Goal: Information Seeking & Learning: Learn about a topic

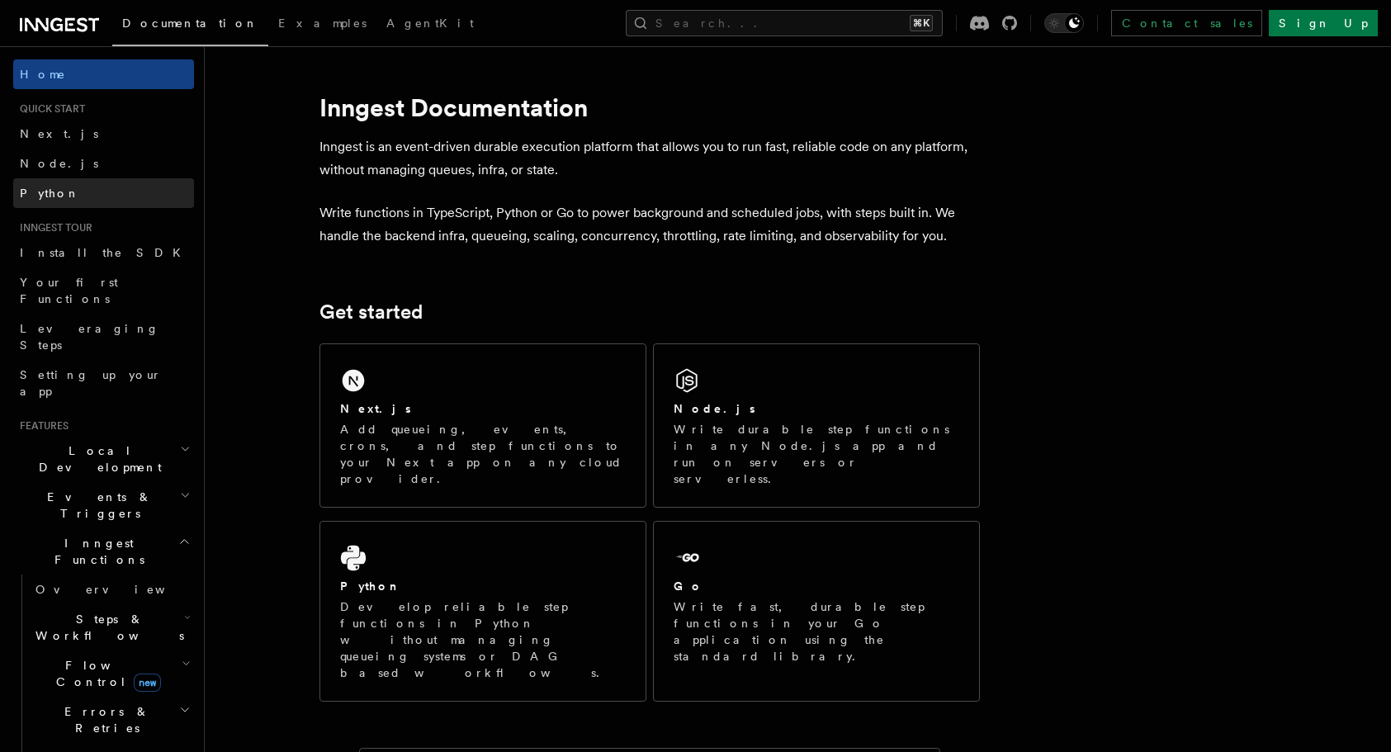
click at [75, 202] on link "Python" at bounding box center [103, 193] width 181 height 30
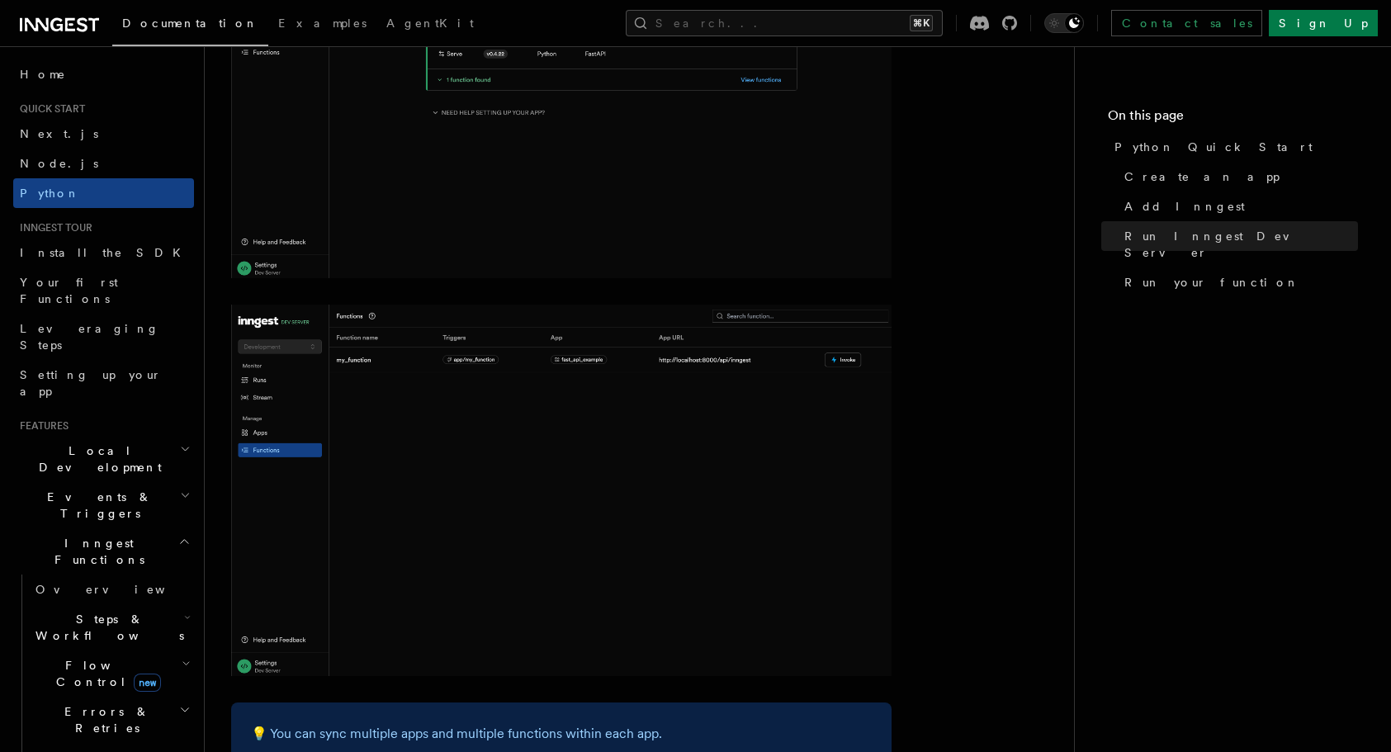
scroll to position [2511, 0]
click at [106, 442] on span "Local Development" at bounding box center [96, 458] width 167 height 33
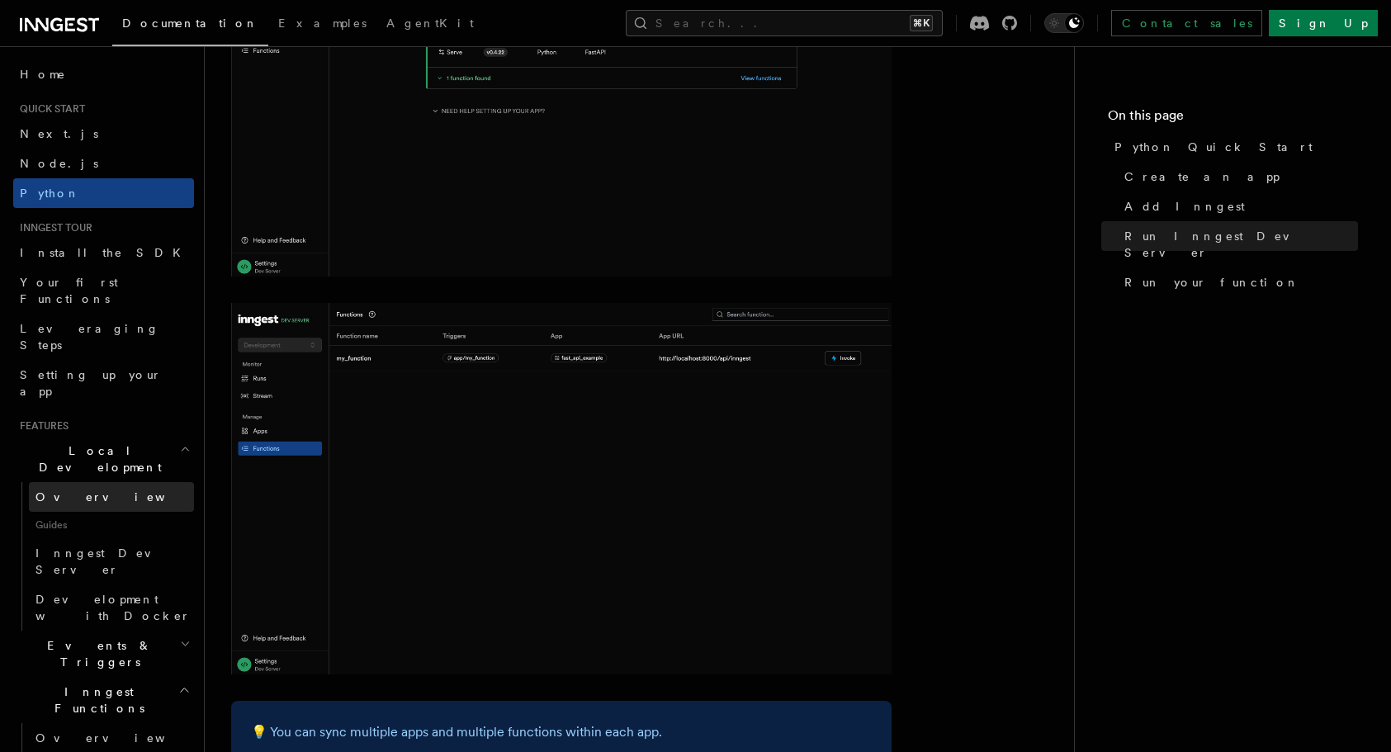
click at [93, 482] on link "Overview" at bounding box center [111, 497] width 165 height 30
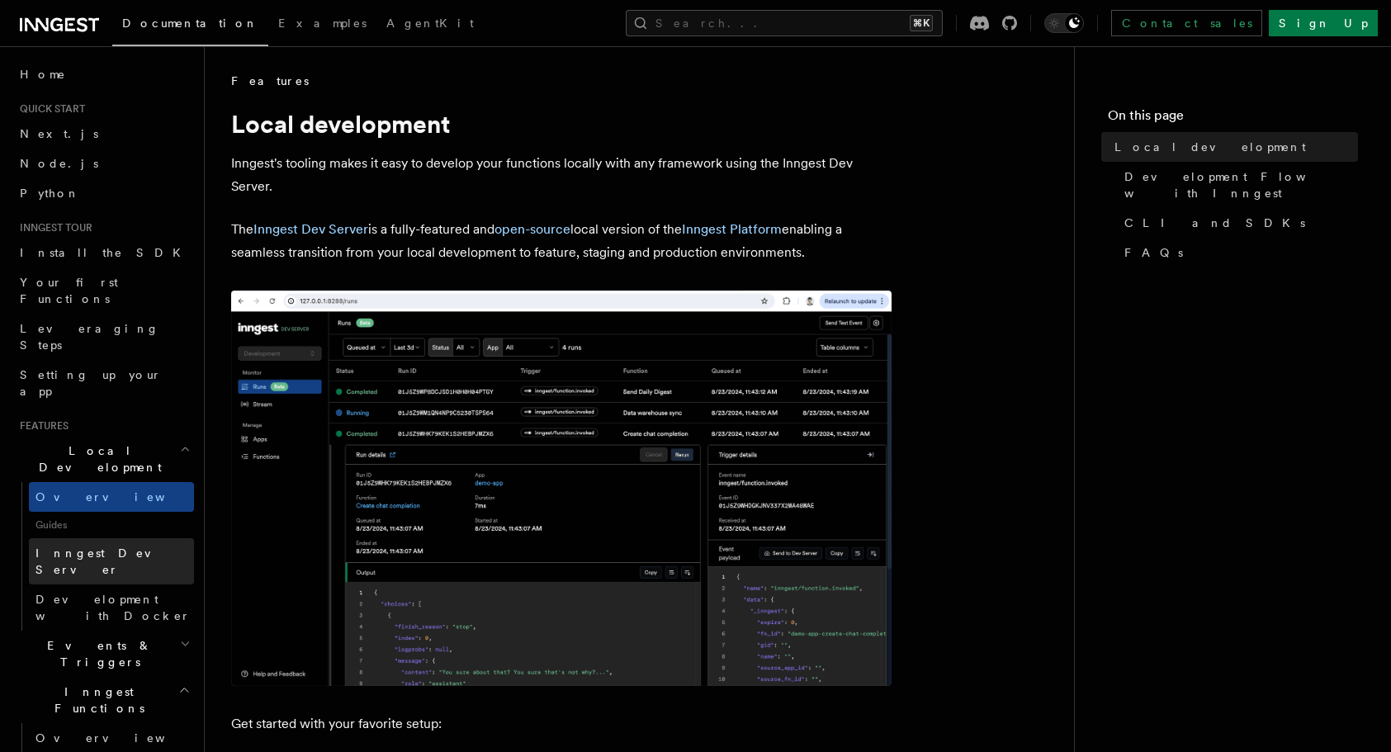
click at [101, 538] on link "Inngest Dev Server" at bounding box center [111, 561] width 165 height 46
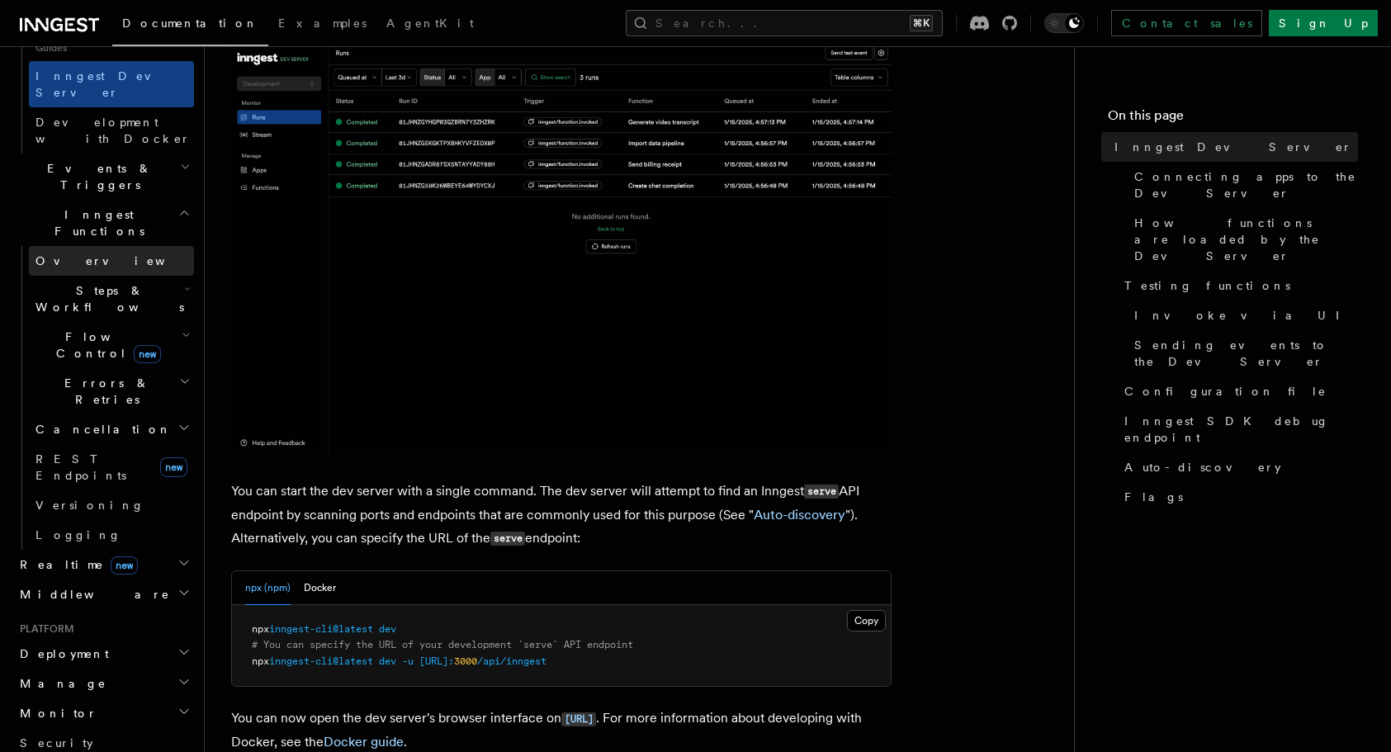
scroll to position [479, 0]
click at [47, 554] on span "Realtime new" at bounding box center [75, 562] width 125 height 17
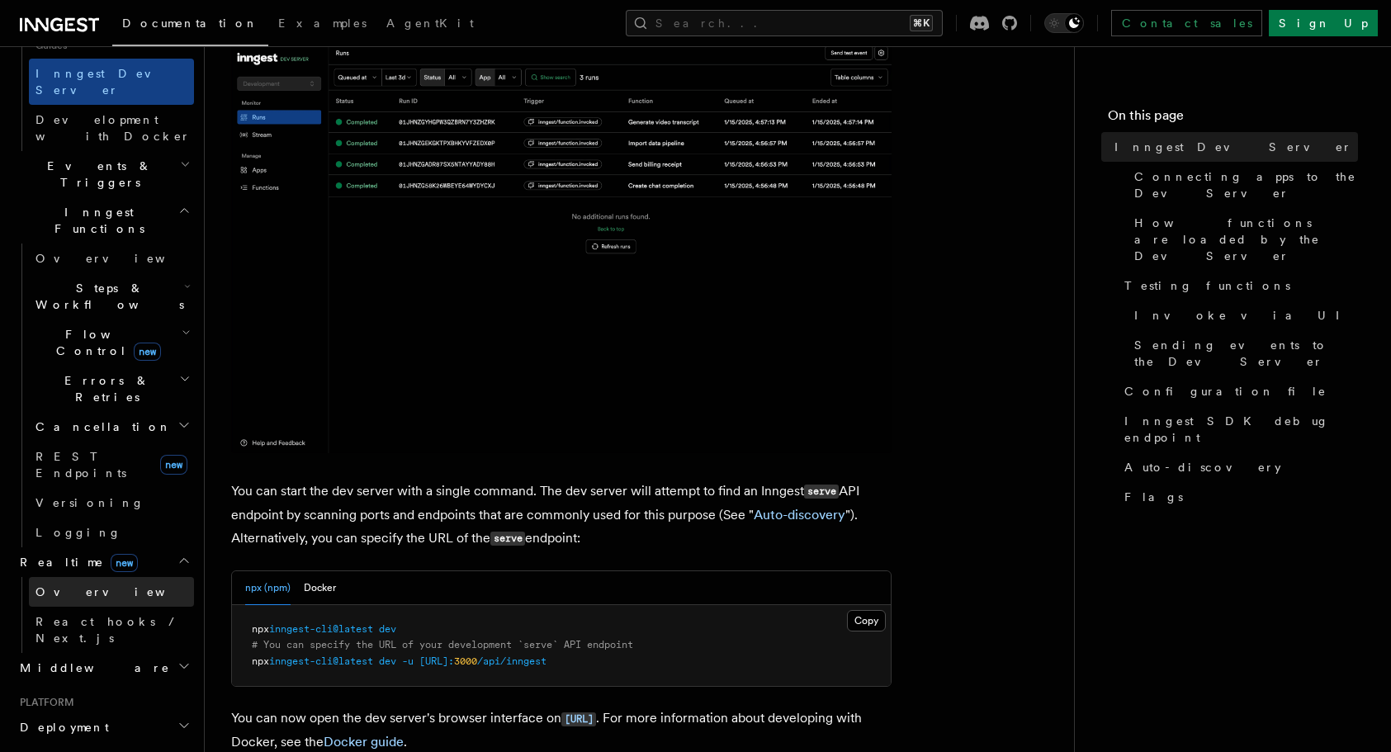
click at [77, 585] on span "Overview" at bounding box center [120, 591] width 170 height 13
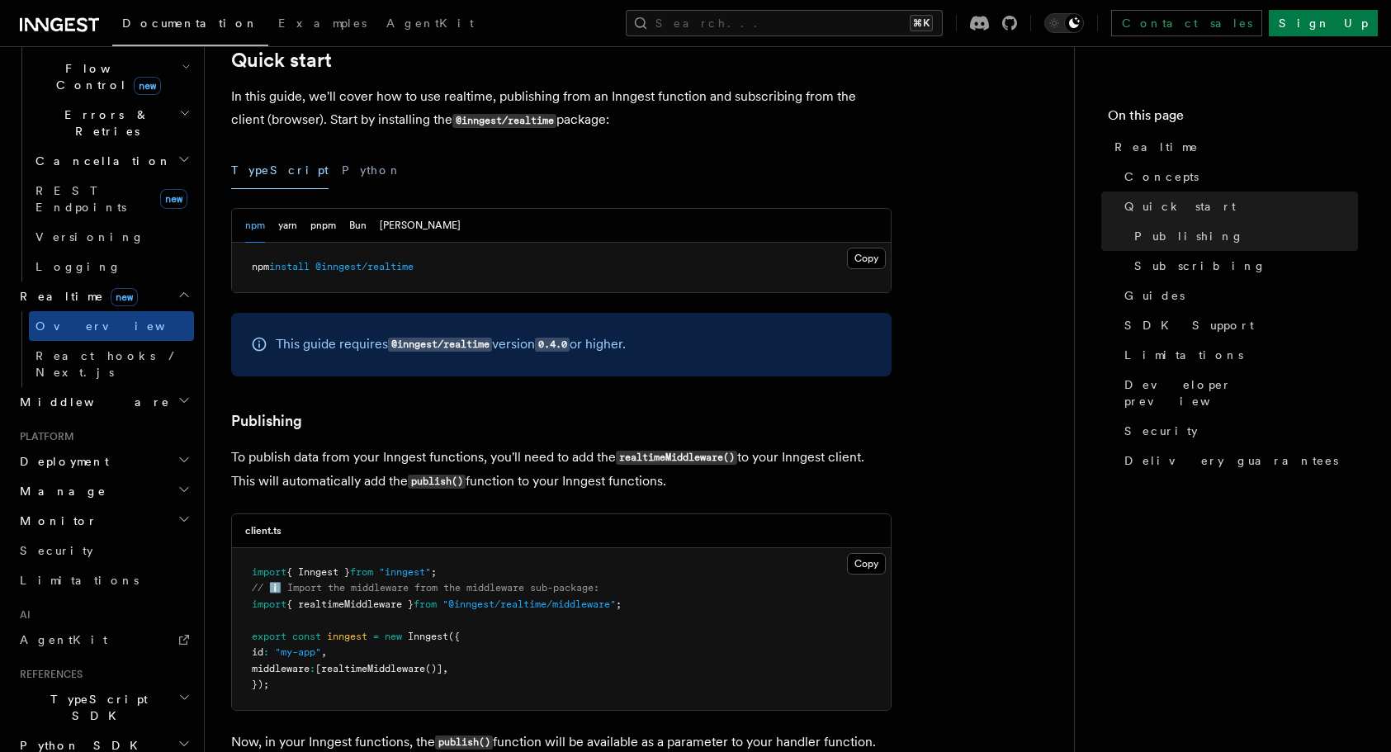
scroll to position [661, 0]
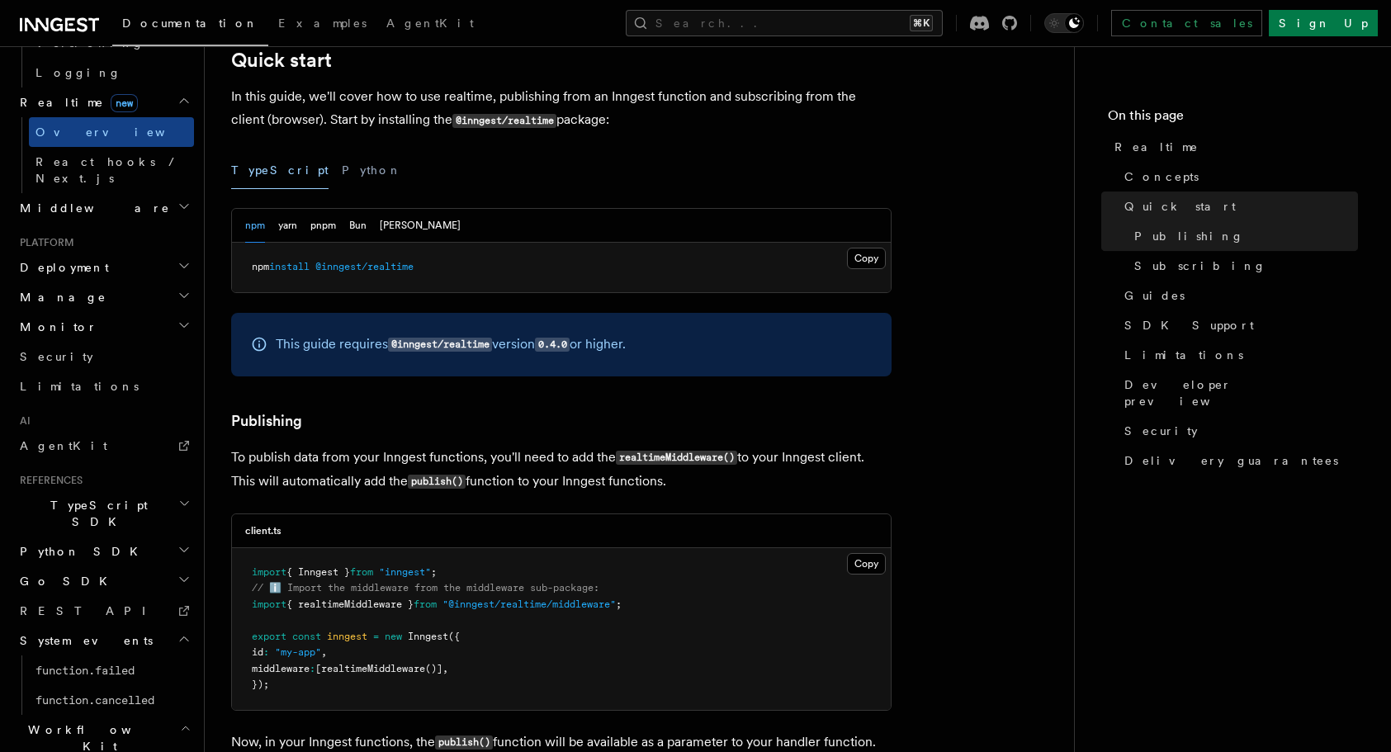
scroll to position [791, 0]
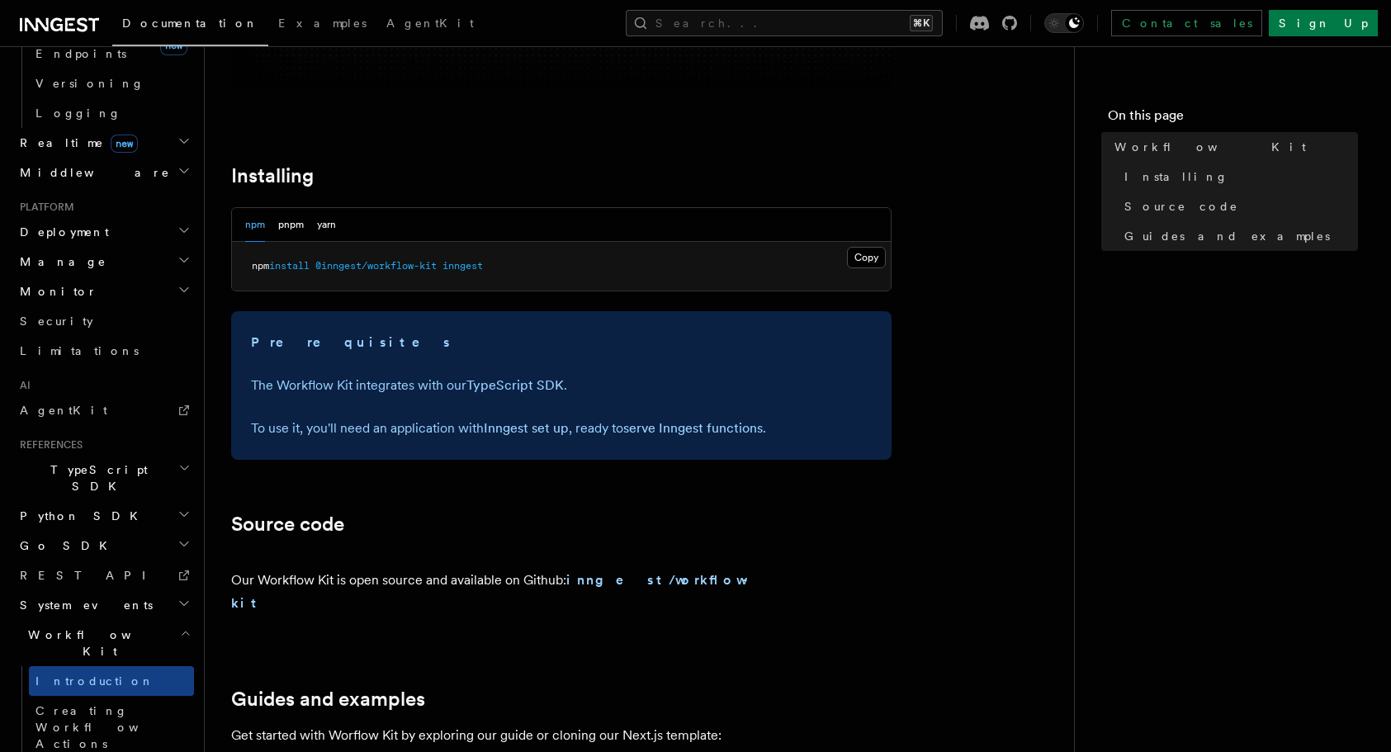
scroll to position [549, 0]
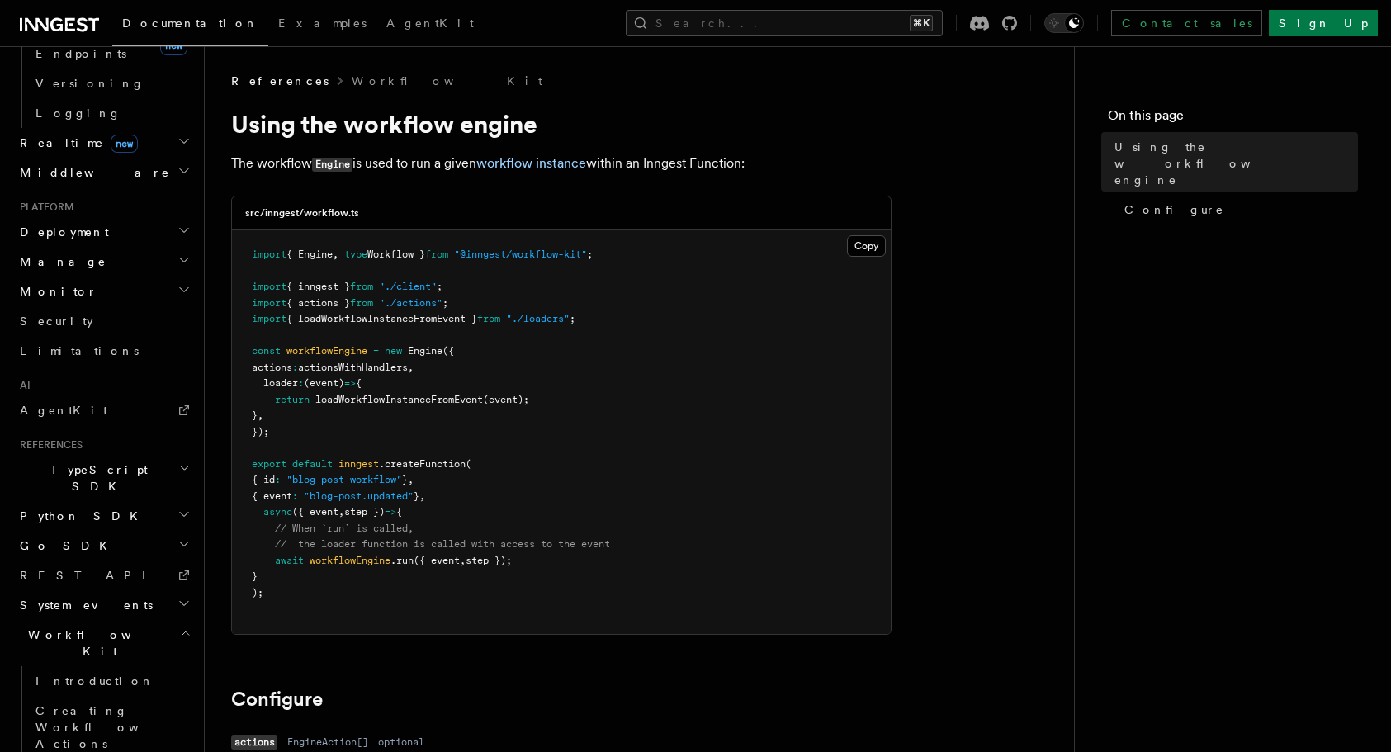
click at [100, 590] on h2 "System events" at bounding box center [103, 605] width 181 height 30
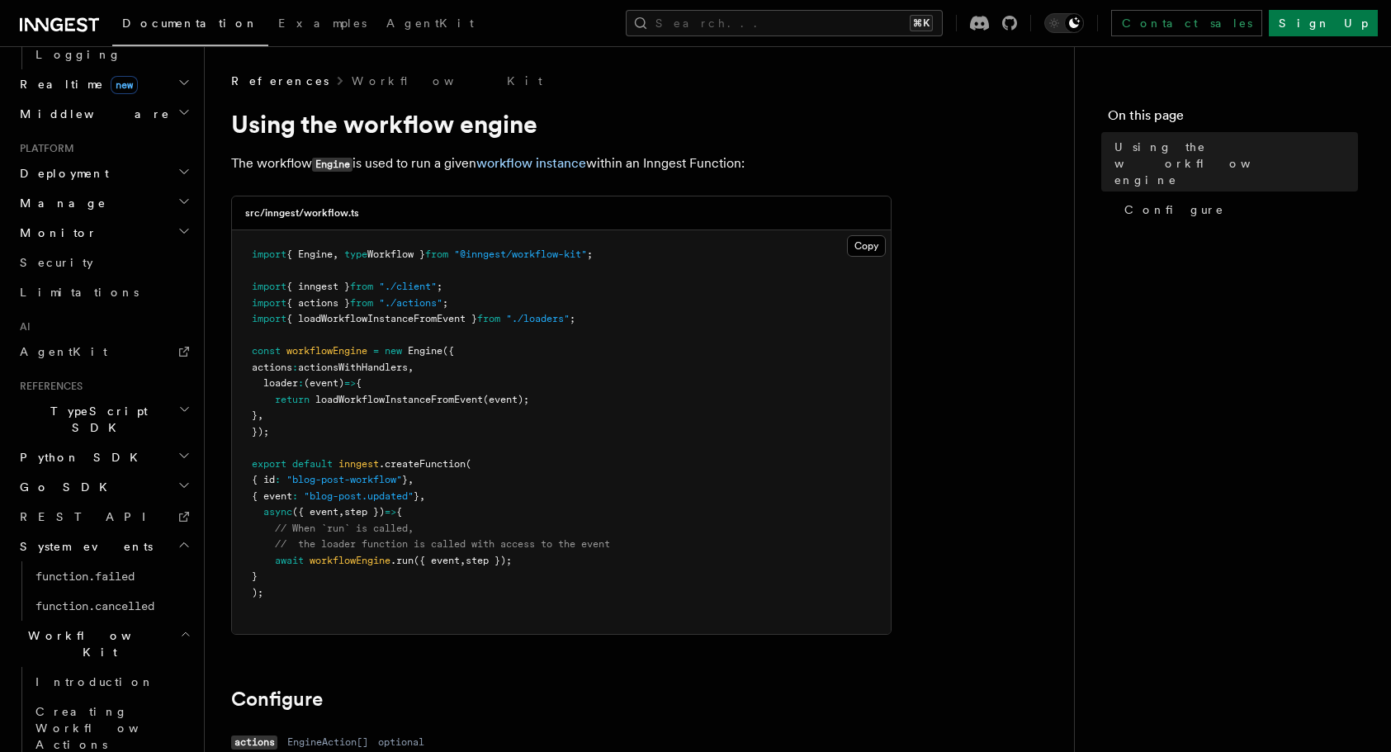
scroll to position [810, 0]
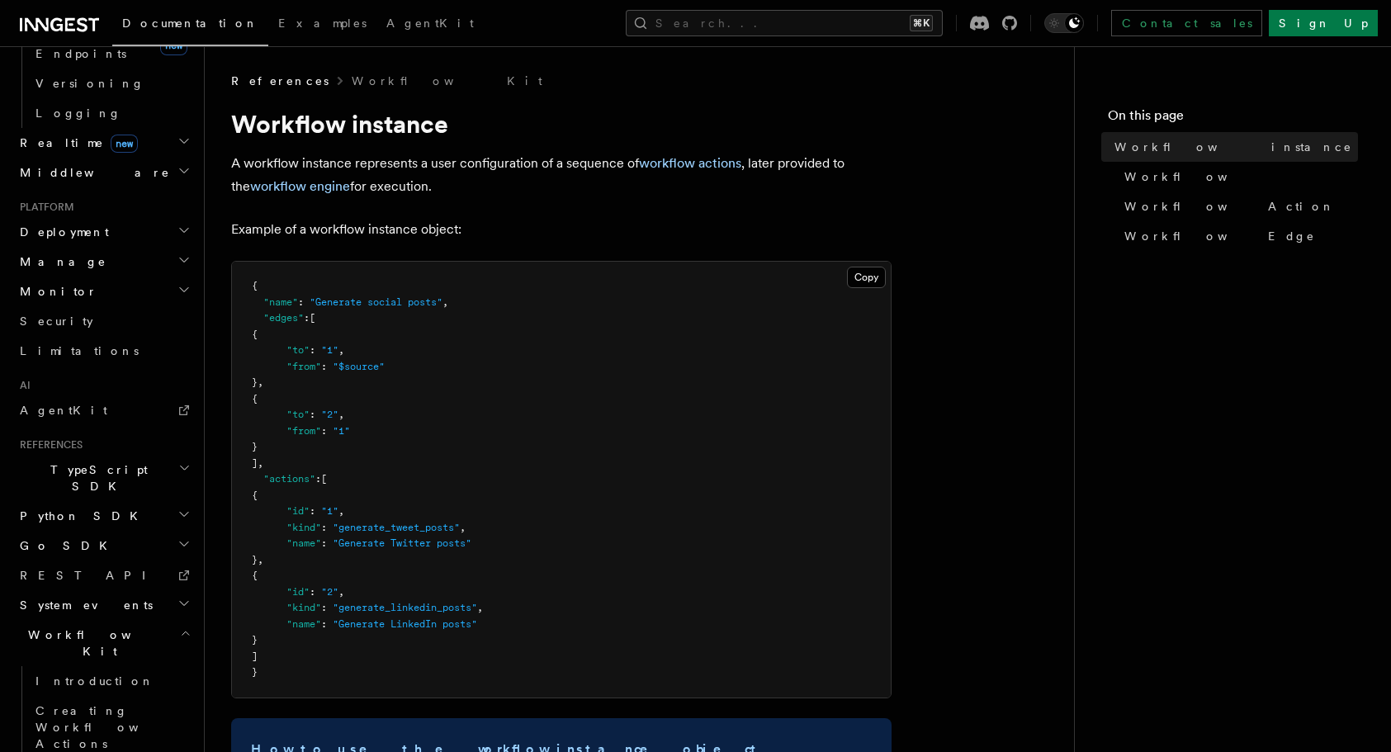
click at [59, 501] on h2 "Python SDK" at bounding box center [103, 516] width 181 height 30
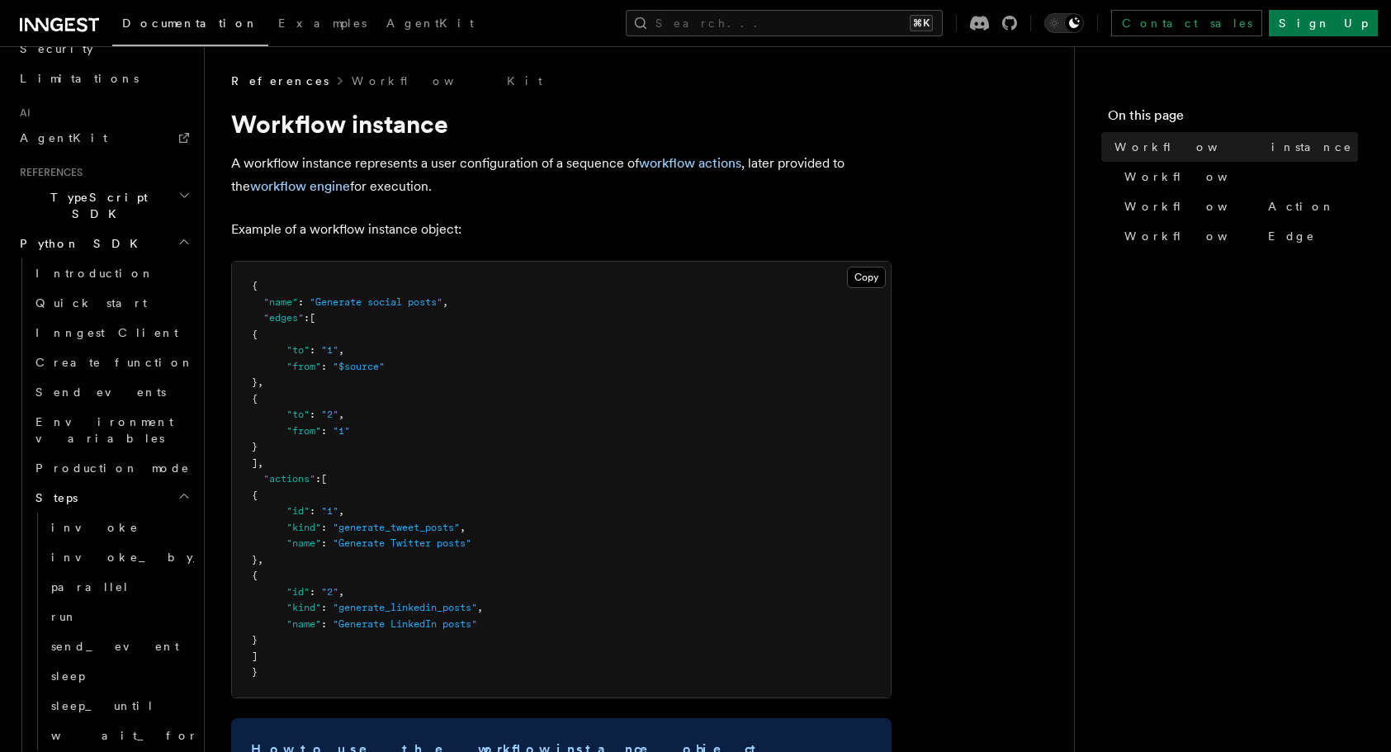
scroll to position [1023, 0]
click at [80, 751] on span "Middleware" at bounding box center [107, 764] width 157 height 17
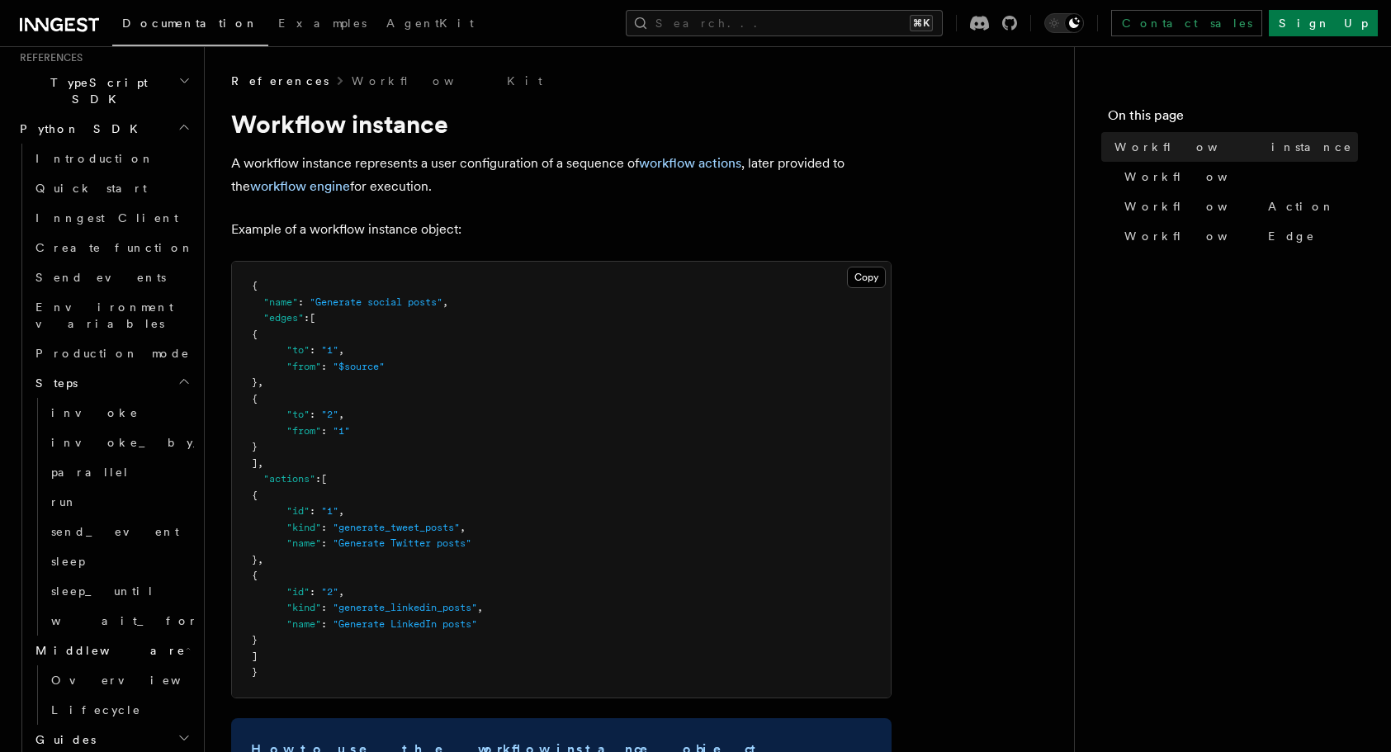
scroll to position [1139, 0]
click at [93, 612] on span "wait_for_event" at bounding box center [171, 618] width 240 height 13
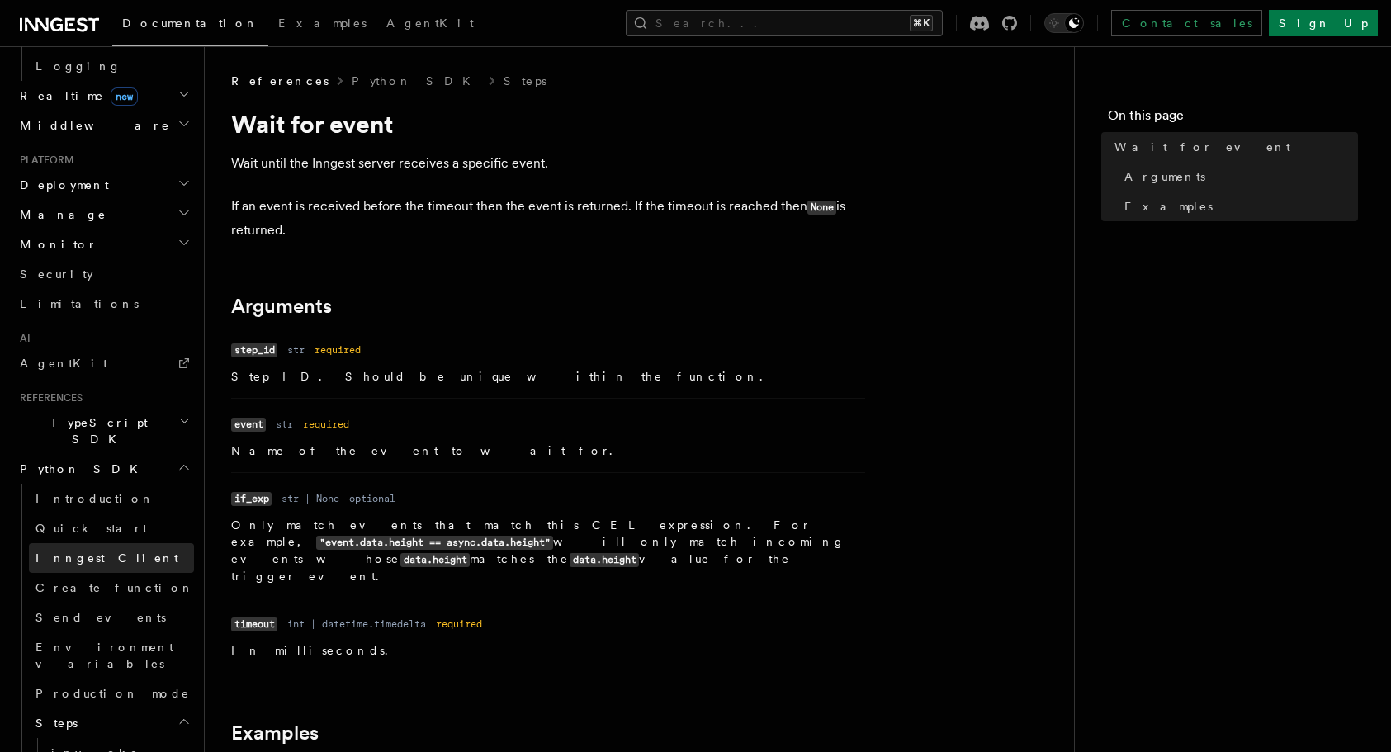
scroll to position [857, 0]
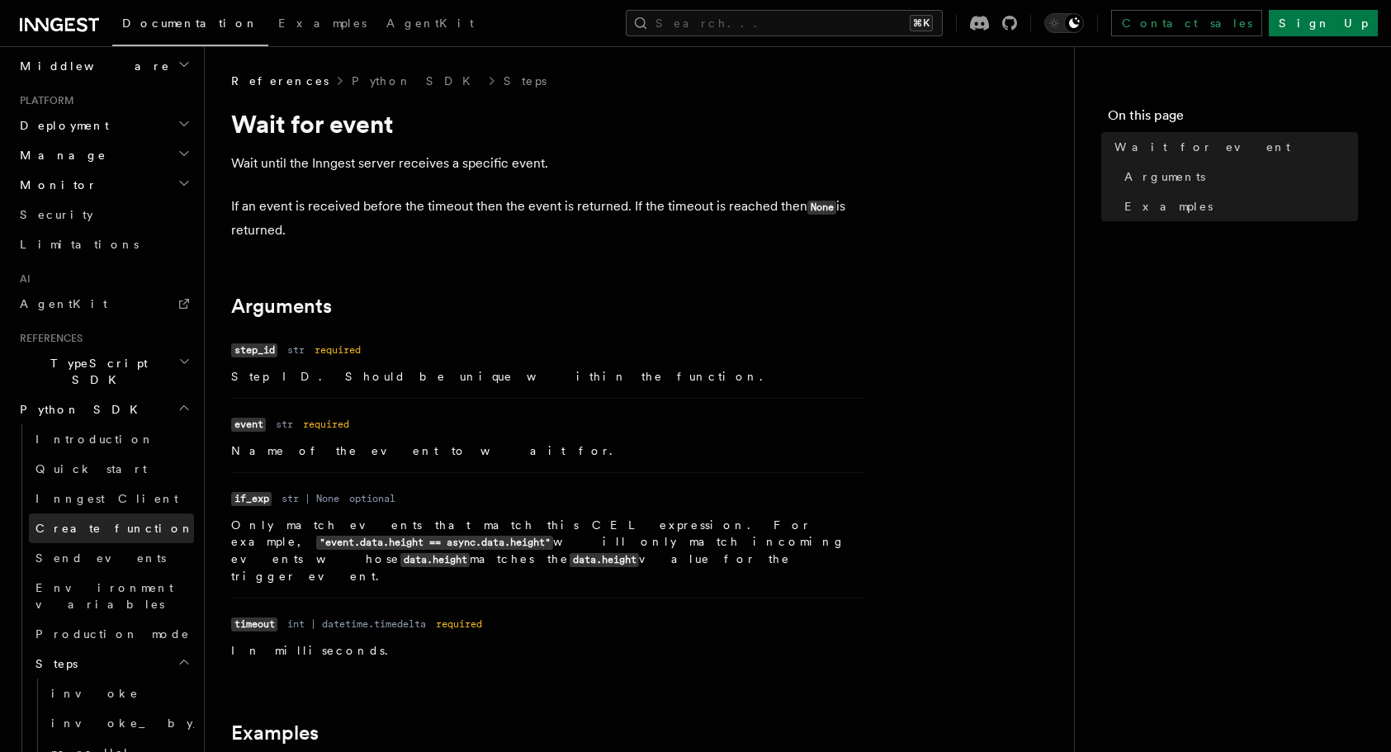
click at [93, 522] on span "Create function" at bounding box center [114, 528] width 158 height 13
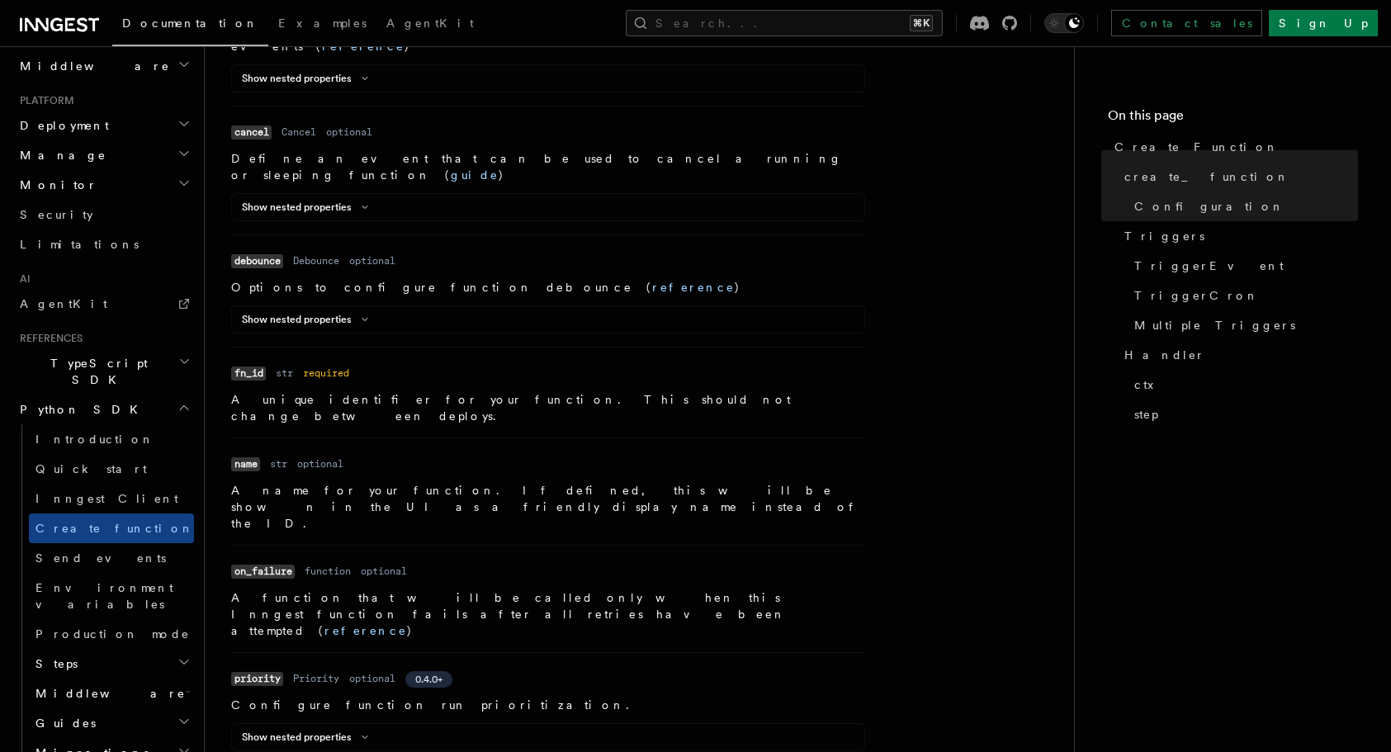
scroll to position [637, 0]
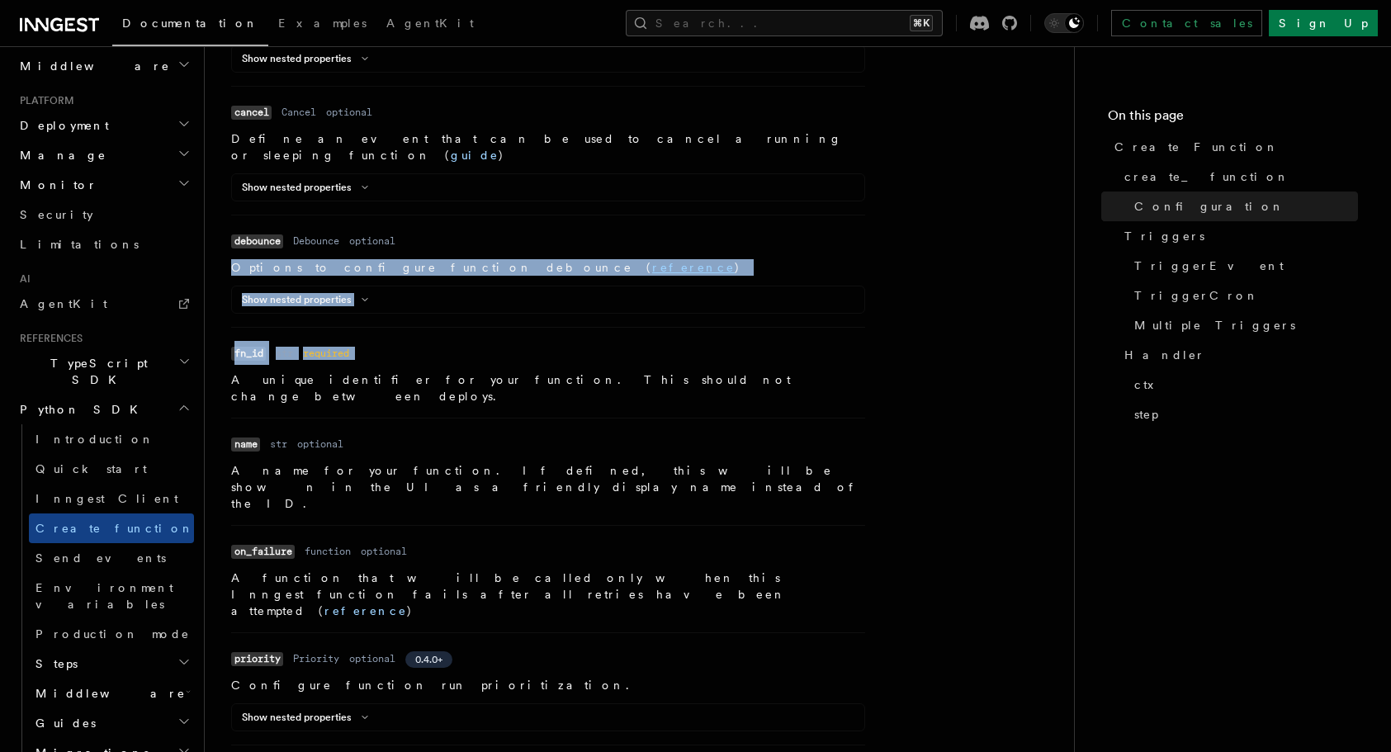
drag, startPoint x: 230, startPoint y: 239, endPoint x: 624, endPoint y: 350, distance: 408.9
click at [616, 337] on ul "Name batch_events Type Batch Required optional Description Configure how the fu…" at bounding box center [548, 659] width 634 height 1377
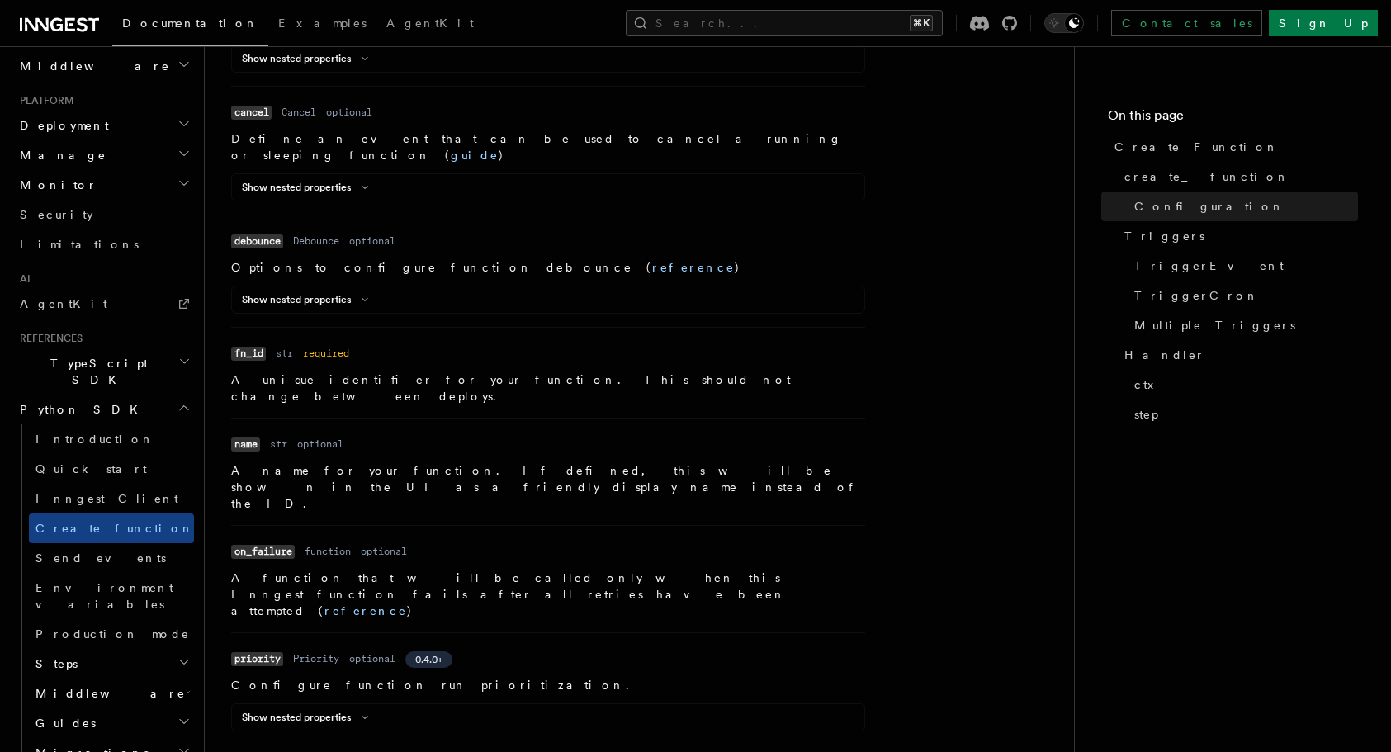
click at [624, 371] on p "A unique identifier for your function. This should not change between deploys." at bounding box center [548, 387] width 634 height 33
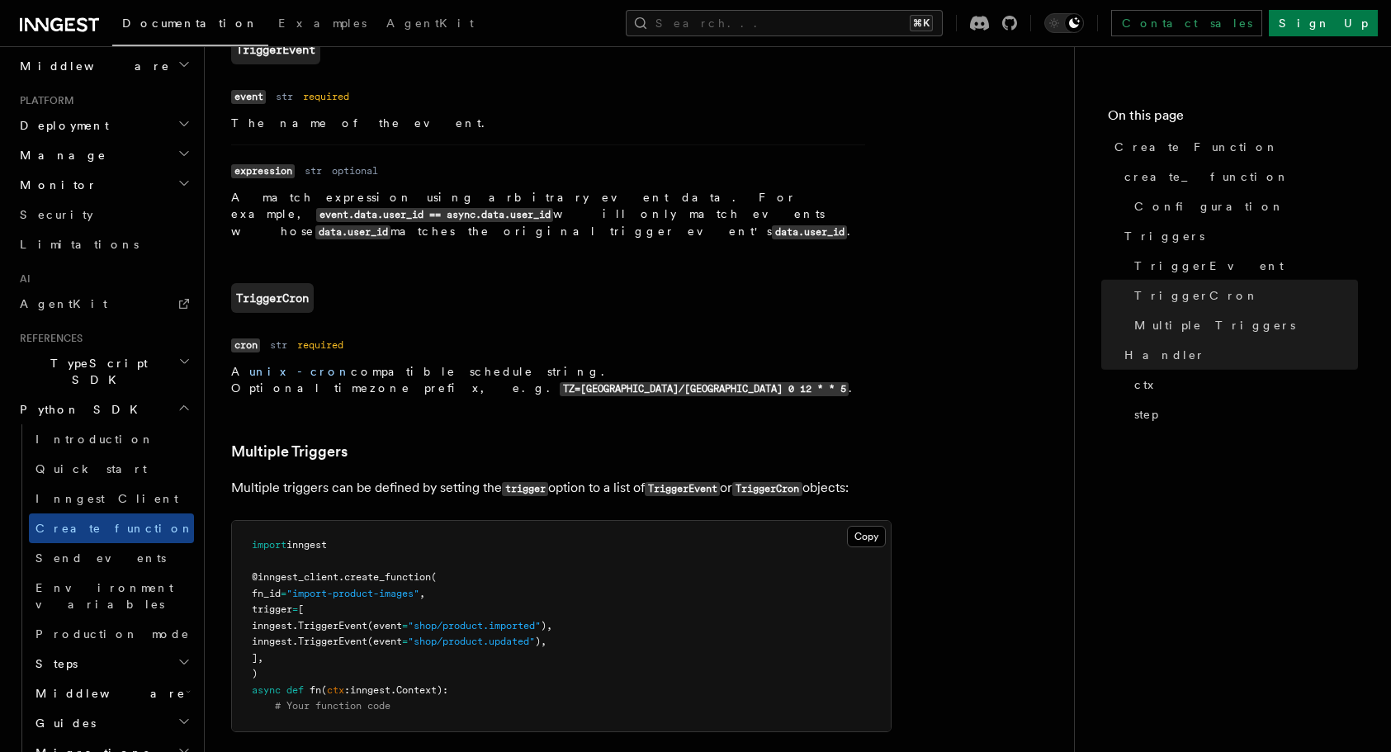
scroll to position [2105, 0]
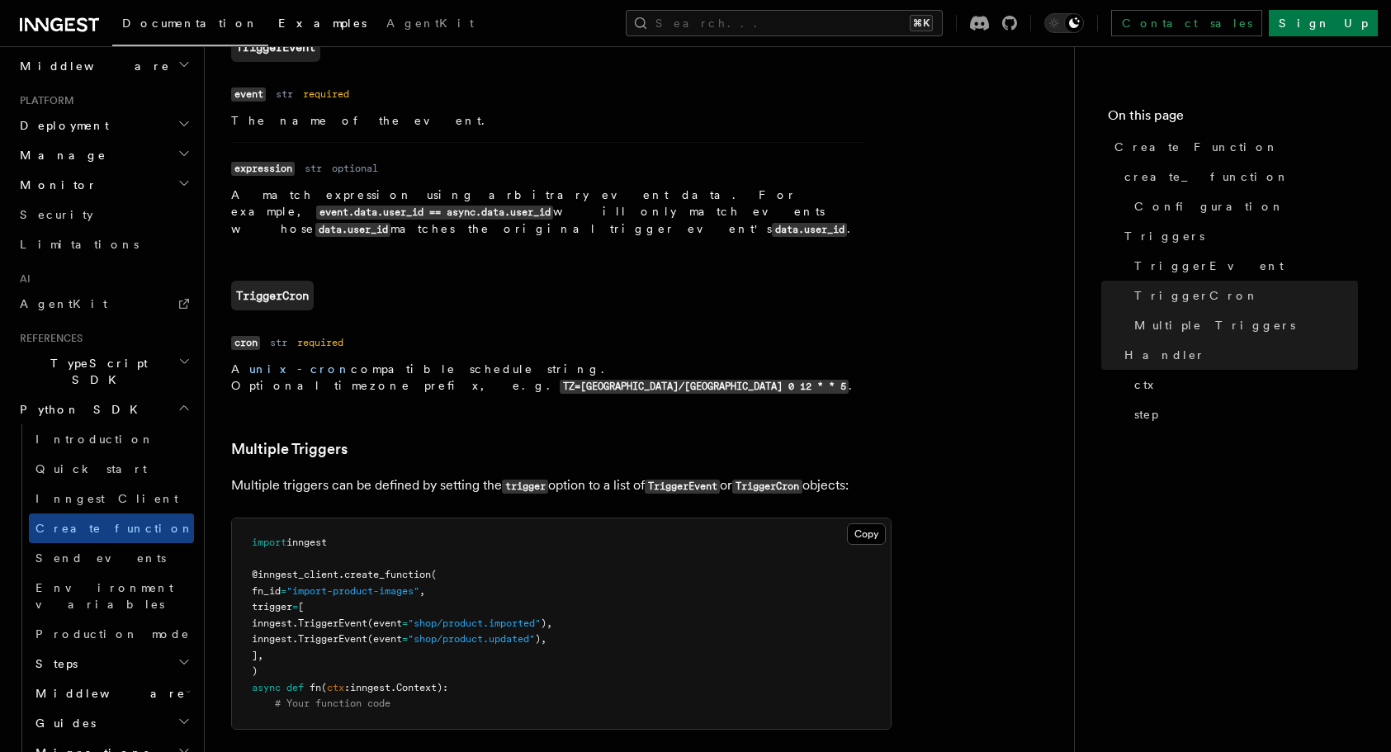
click at [278, 19] on span "Examples" at bounding box center [322, 23] width 88 height 13
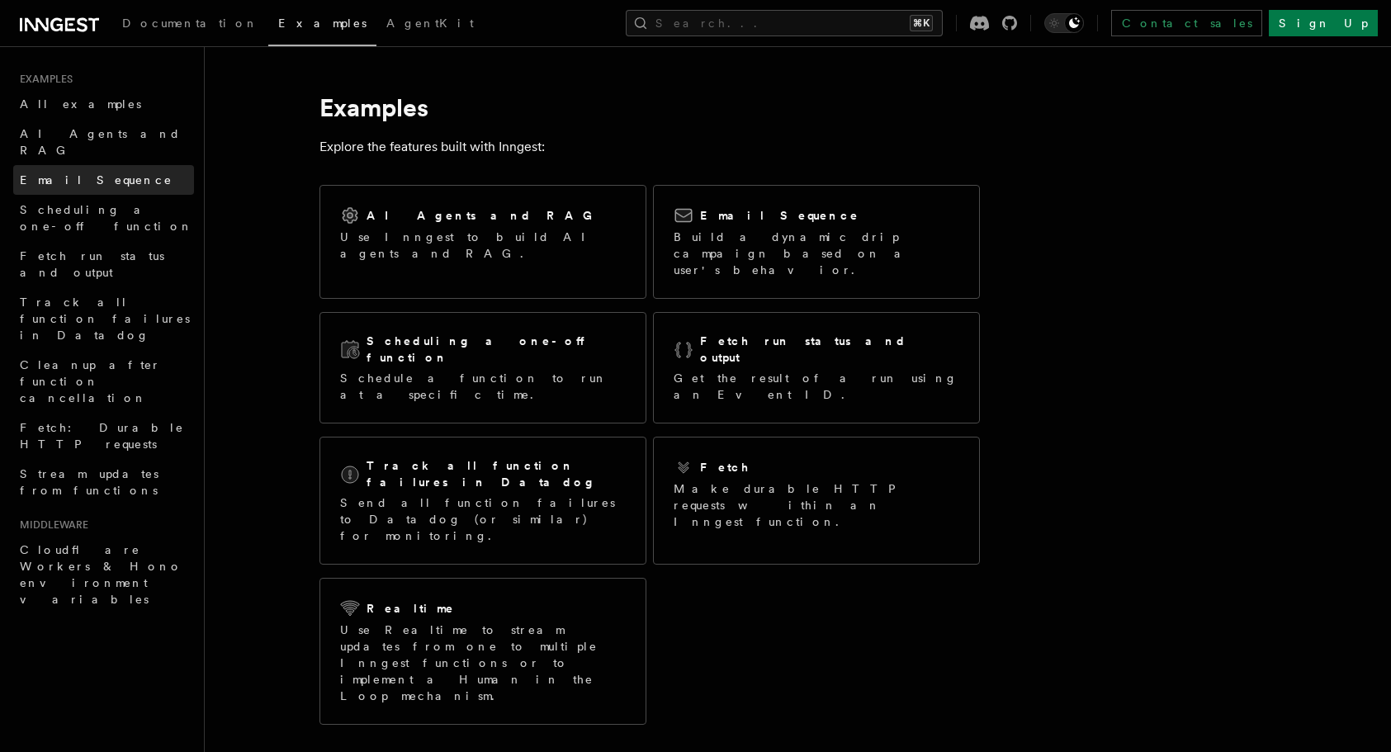
click at [66, 172] on span "Email Sequence" at bounding box center [96, 180] width 153 height 17
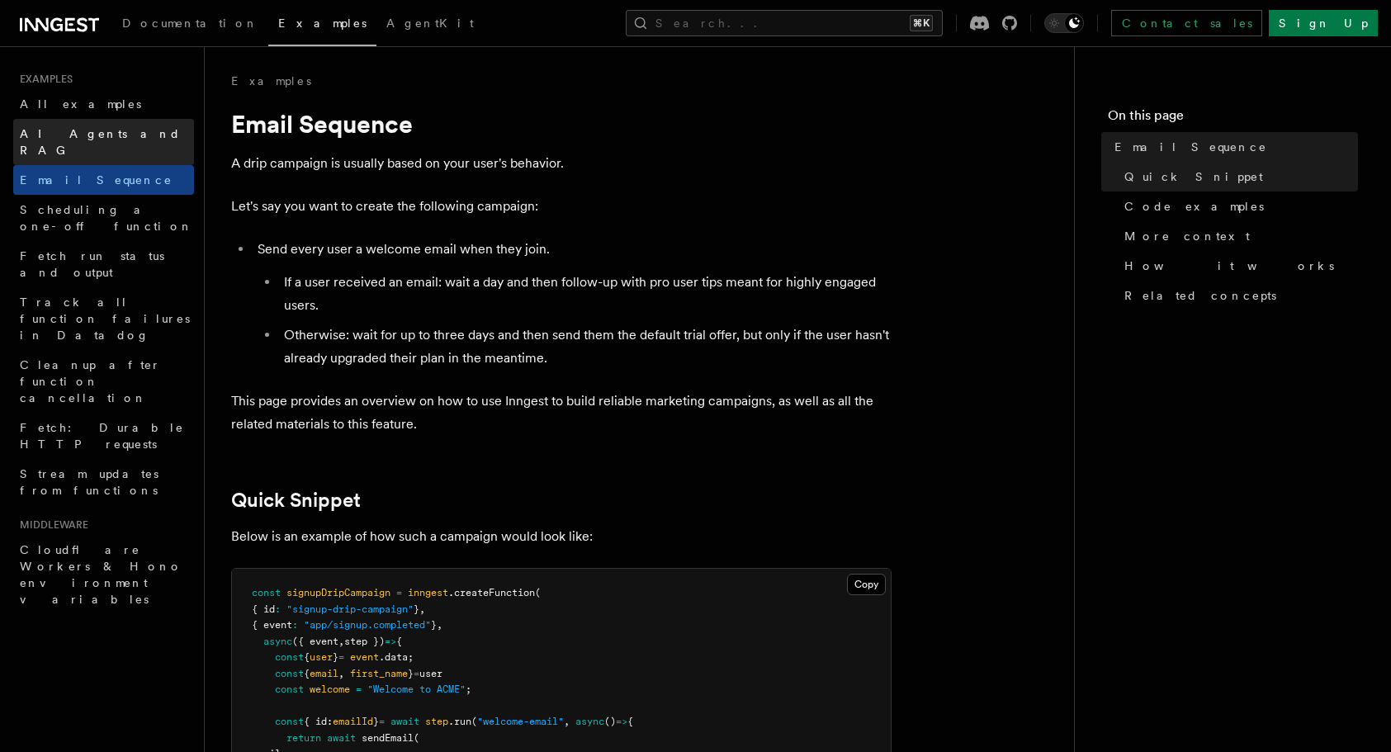
click at [107, 145] on link "AI Agents and RAG" at bounding box center [103, 142] width 181 height 46
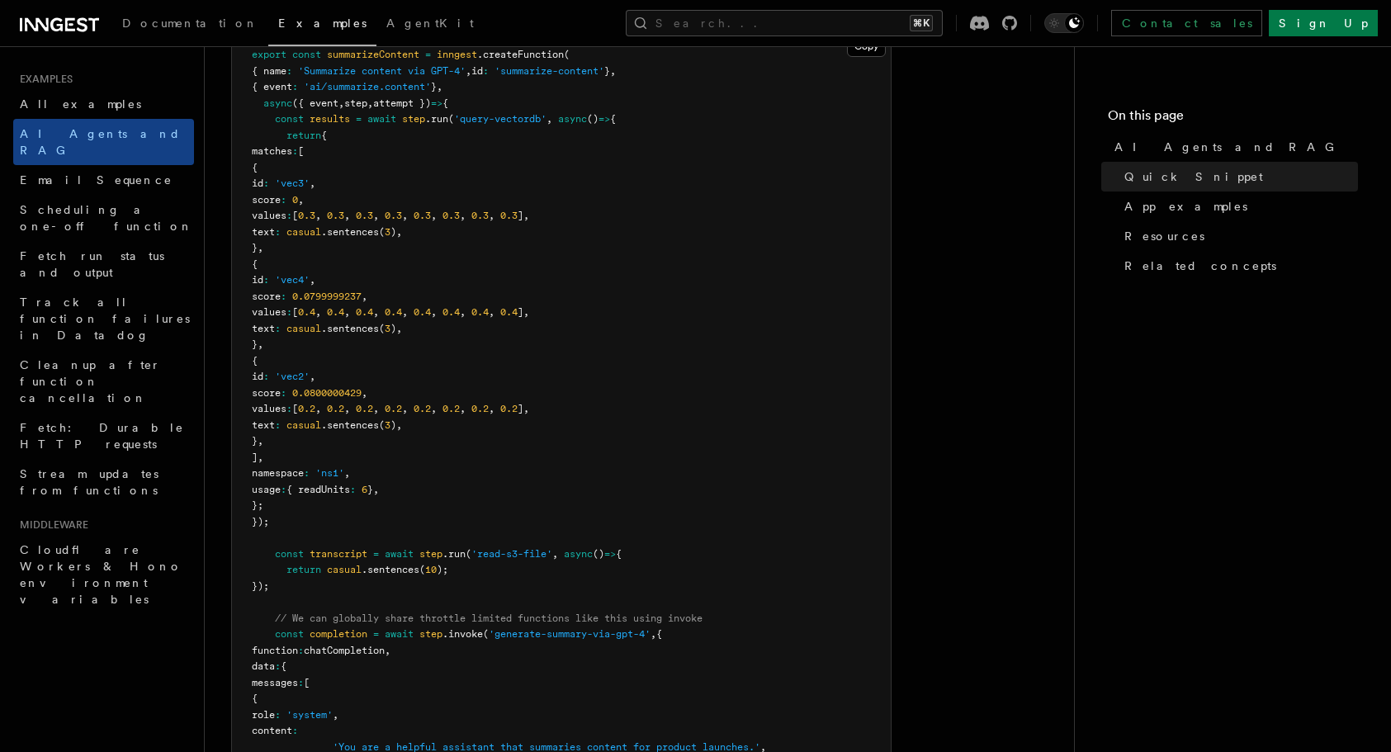
scroll to position [548, 0]
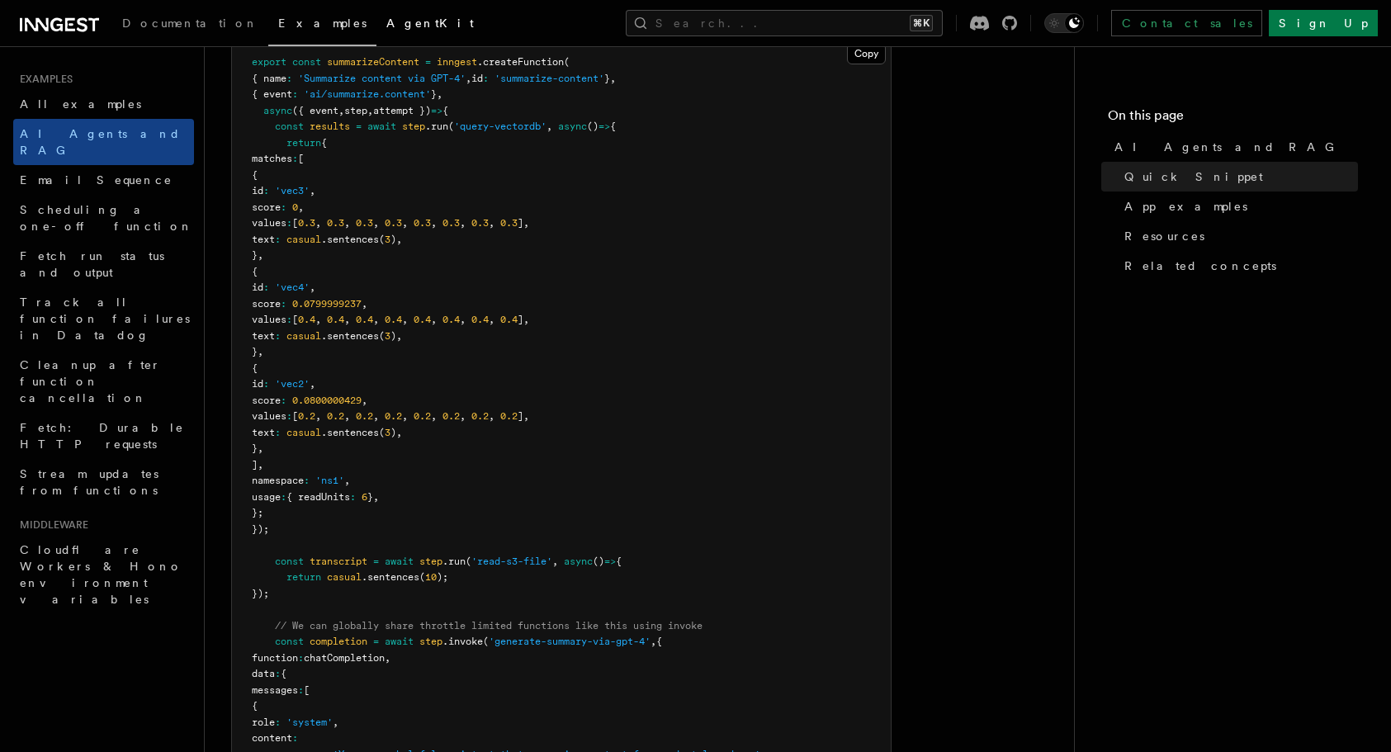
click at [376, 30] on link "AgentKit" at bounding box center [429, 25] width 107 height 40
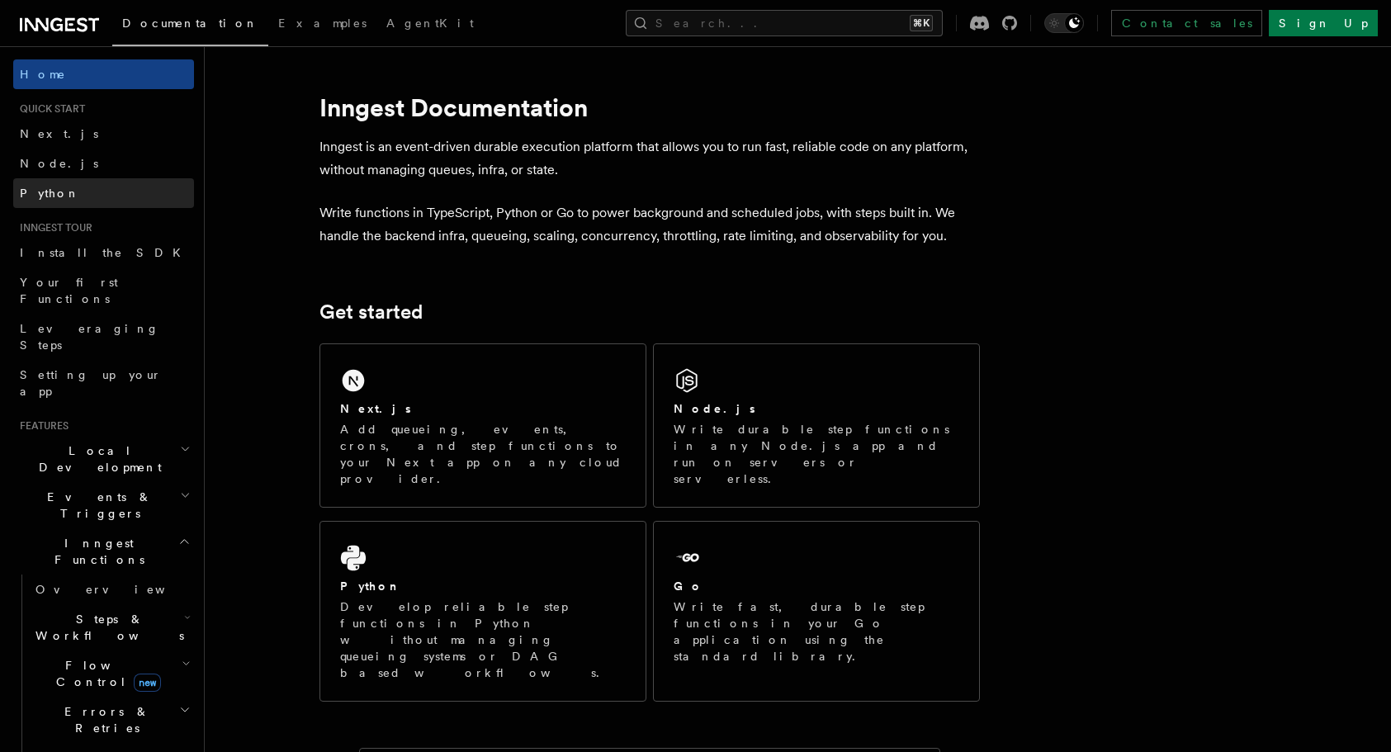
click at [81, 189] on link "Python" at bounding box center [103, 193] width 181 height 30
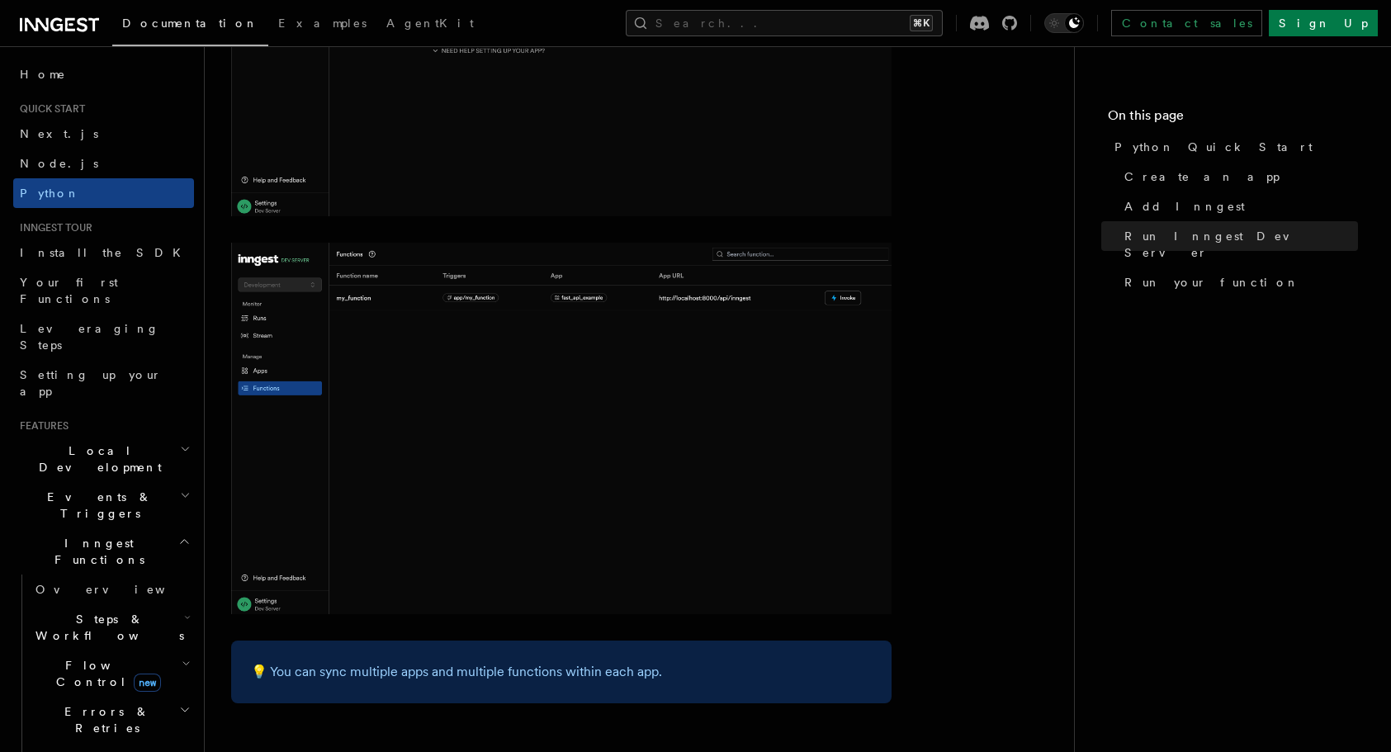
scroll to position [2598, 0]
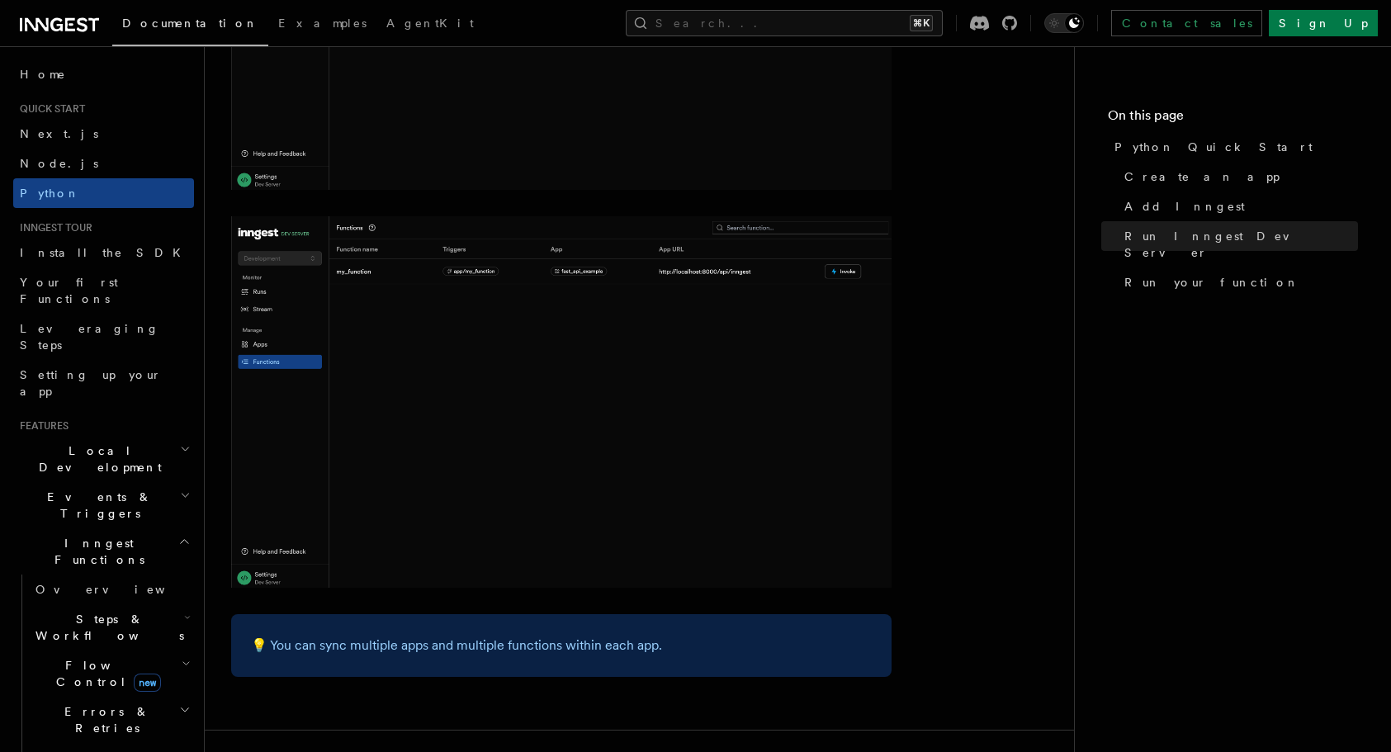
click at [539, 462] on img at bounding box center [561, 401] width 660 height 371
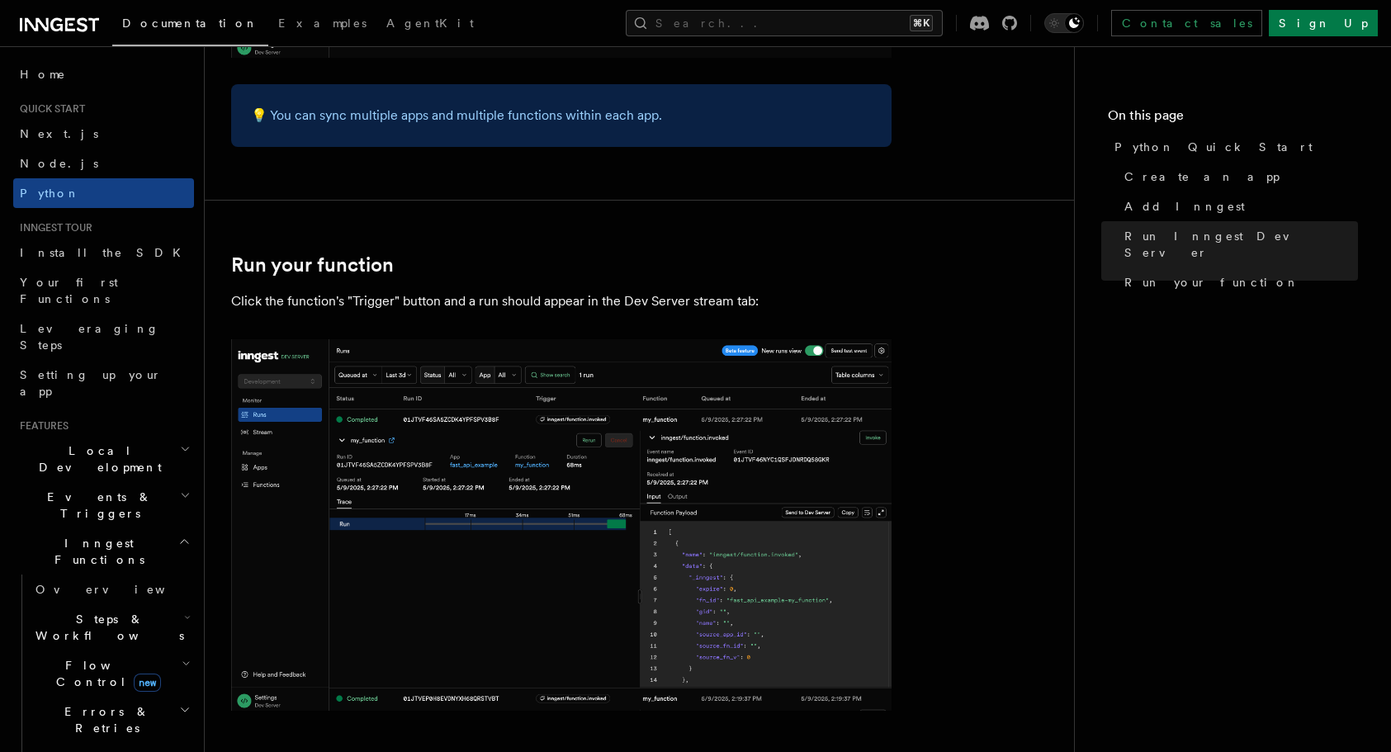
scroll to position [3119, 0]
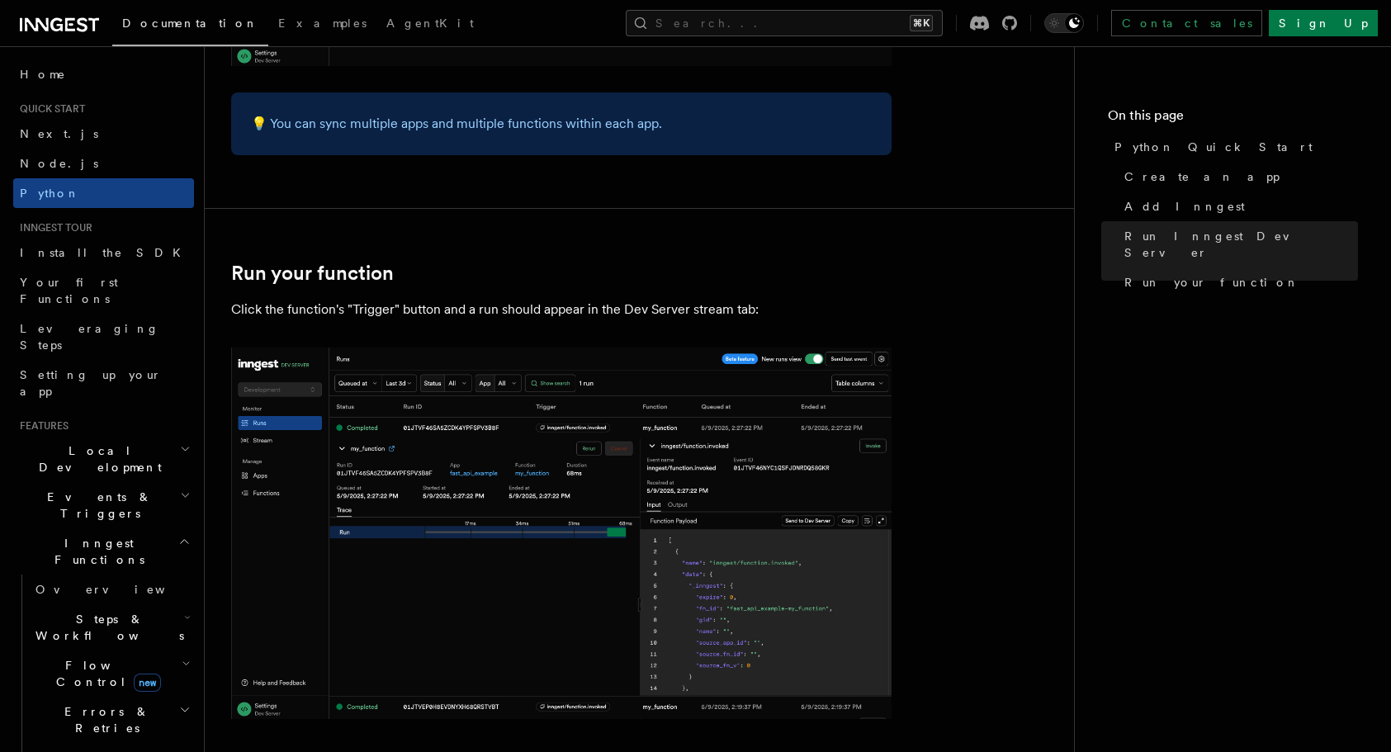
click at [115, 442] on span "Local Development" at bounding box center [96, 458] width 167 height 33
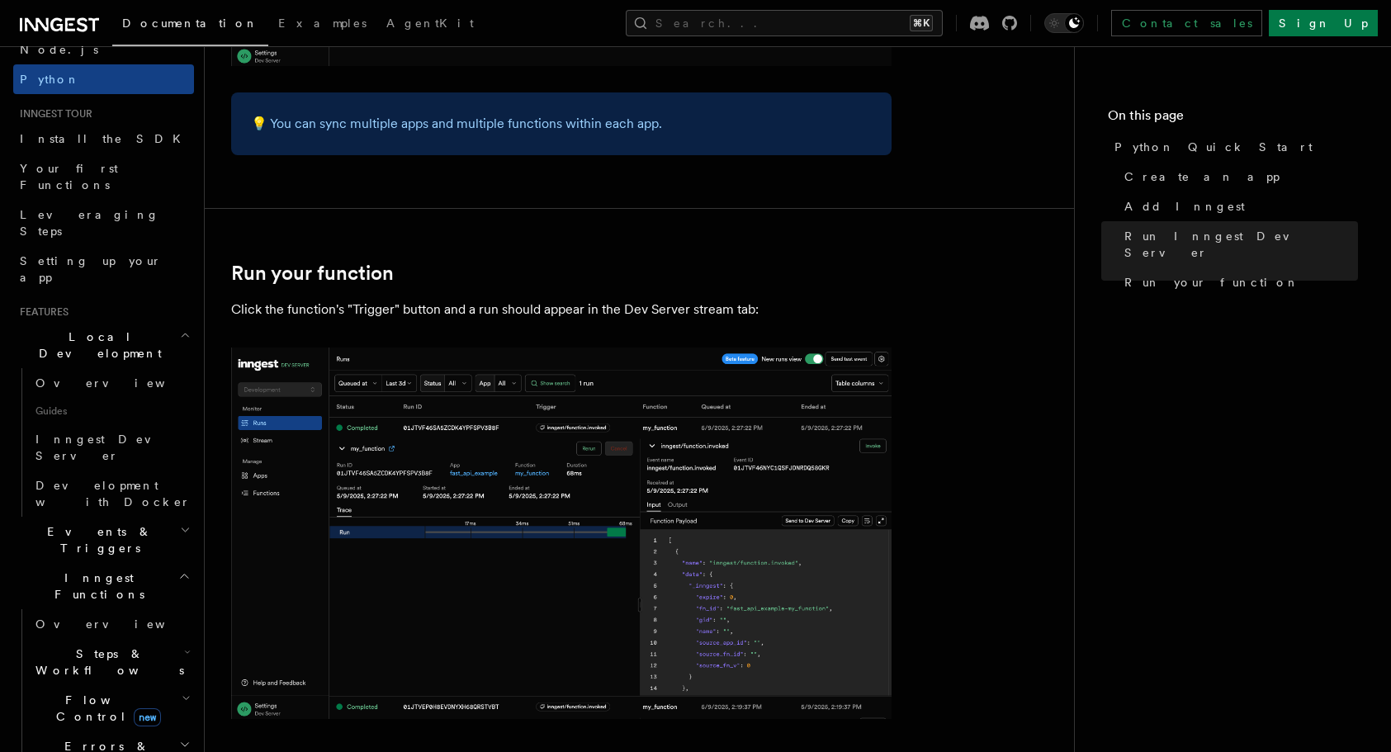
scroll to position [115, 0]
click at [89, 423] on link "Inngest Dev Server" at bounding box center [111, 446] width 165 height 46
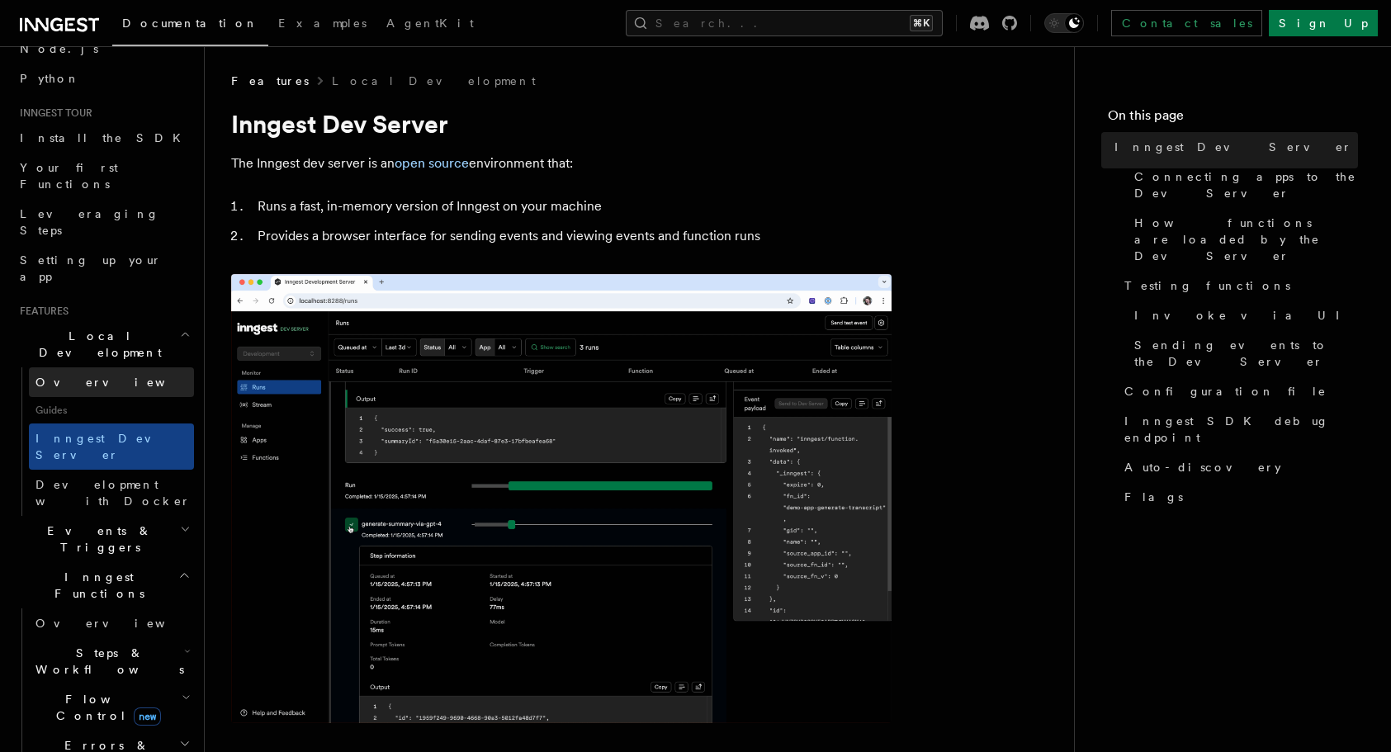
click at [88, 367] on link "Overview" at bounding box center [111, 382] width 165 height 30
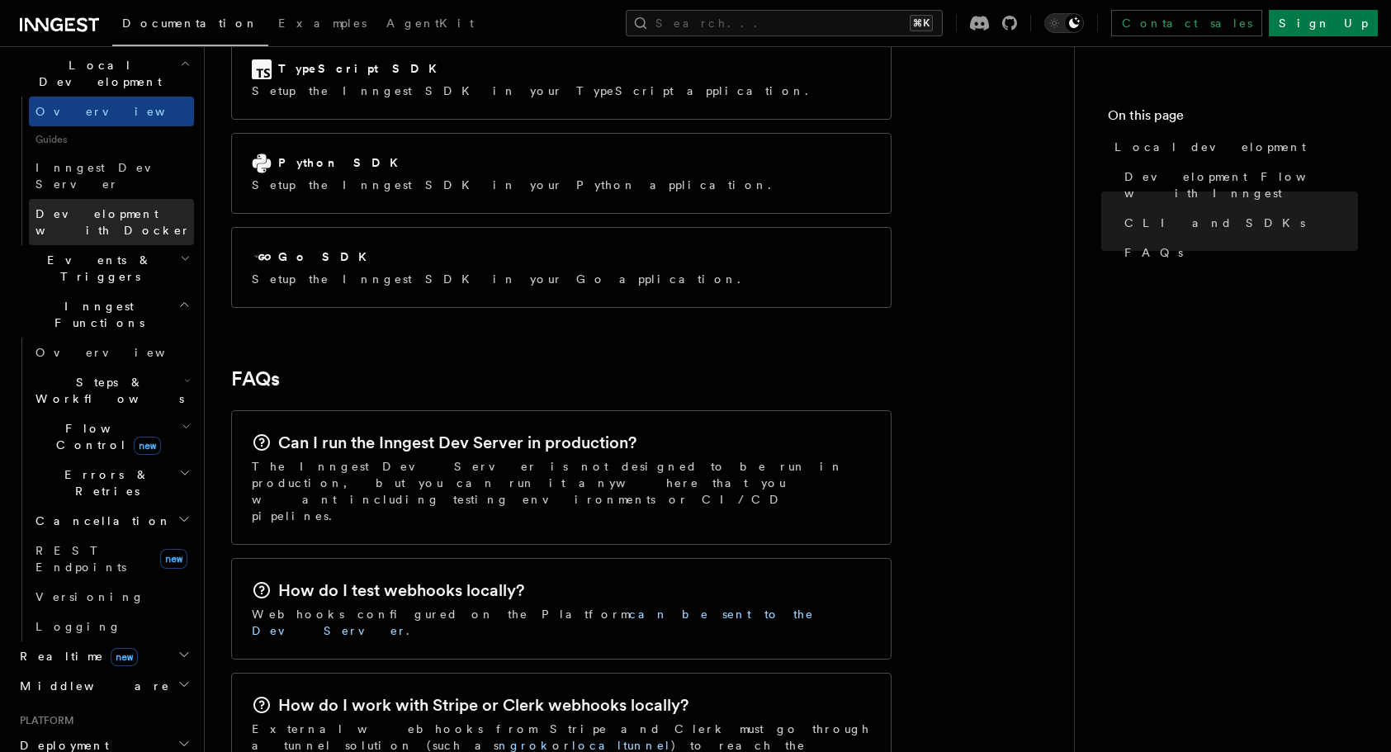
scroll to position [386, 0]
click at [81, 419] on span "Flow Control new" at bounding box center [105, 435] width 153 height 33
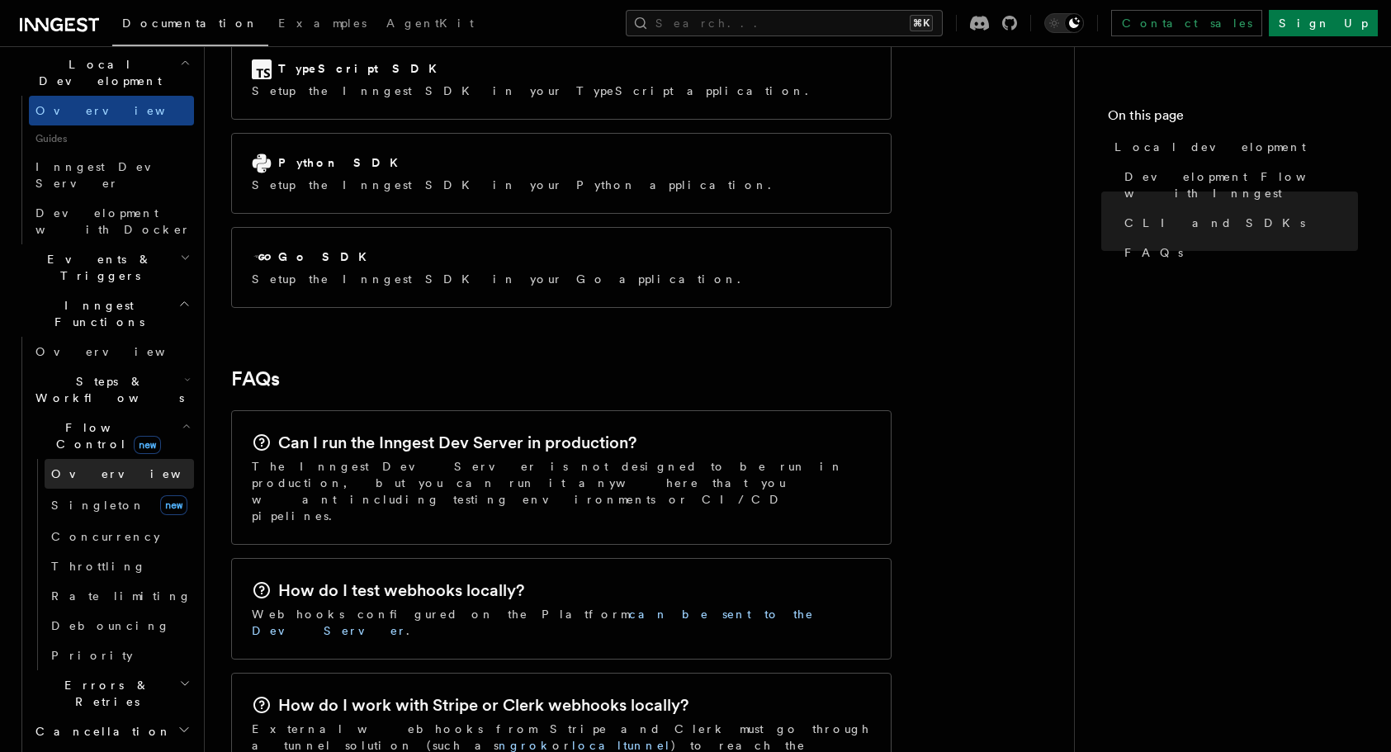
click at [86, 467] on span "Overview" at bounding box center [136, 473] width 170 height 13
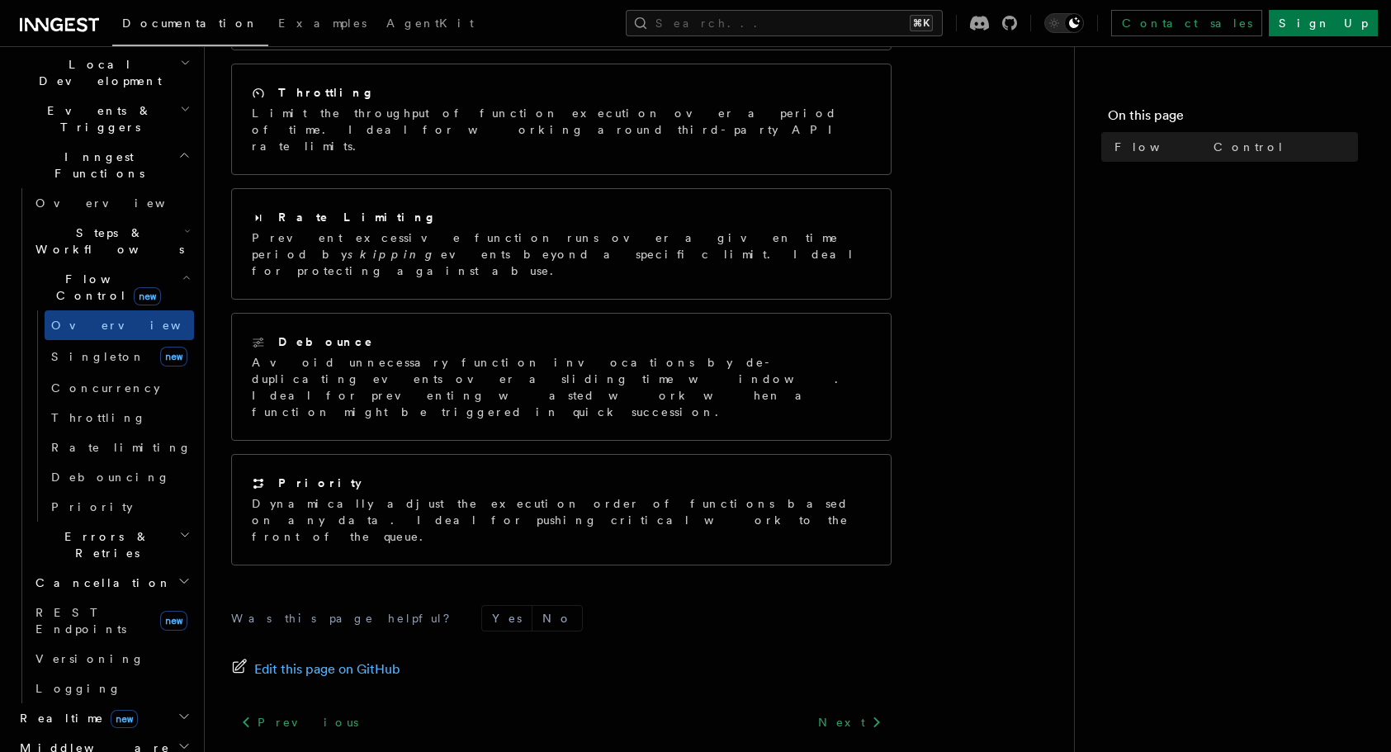
scroll to position [387, 0]
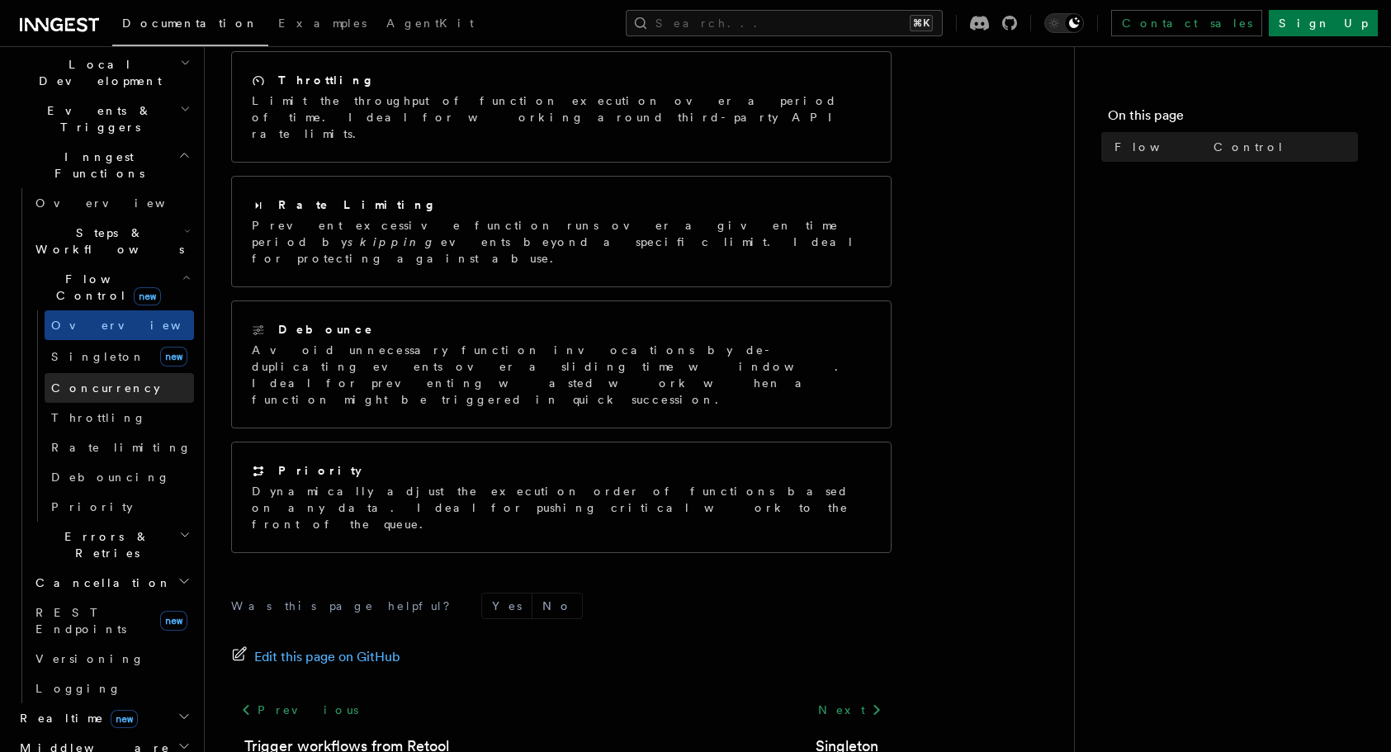
click at [113, 381] on span "Concurrency" at bounding box center [105, 387] width 109 height 13
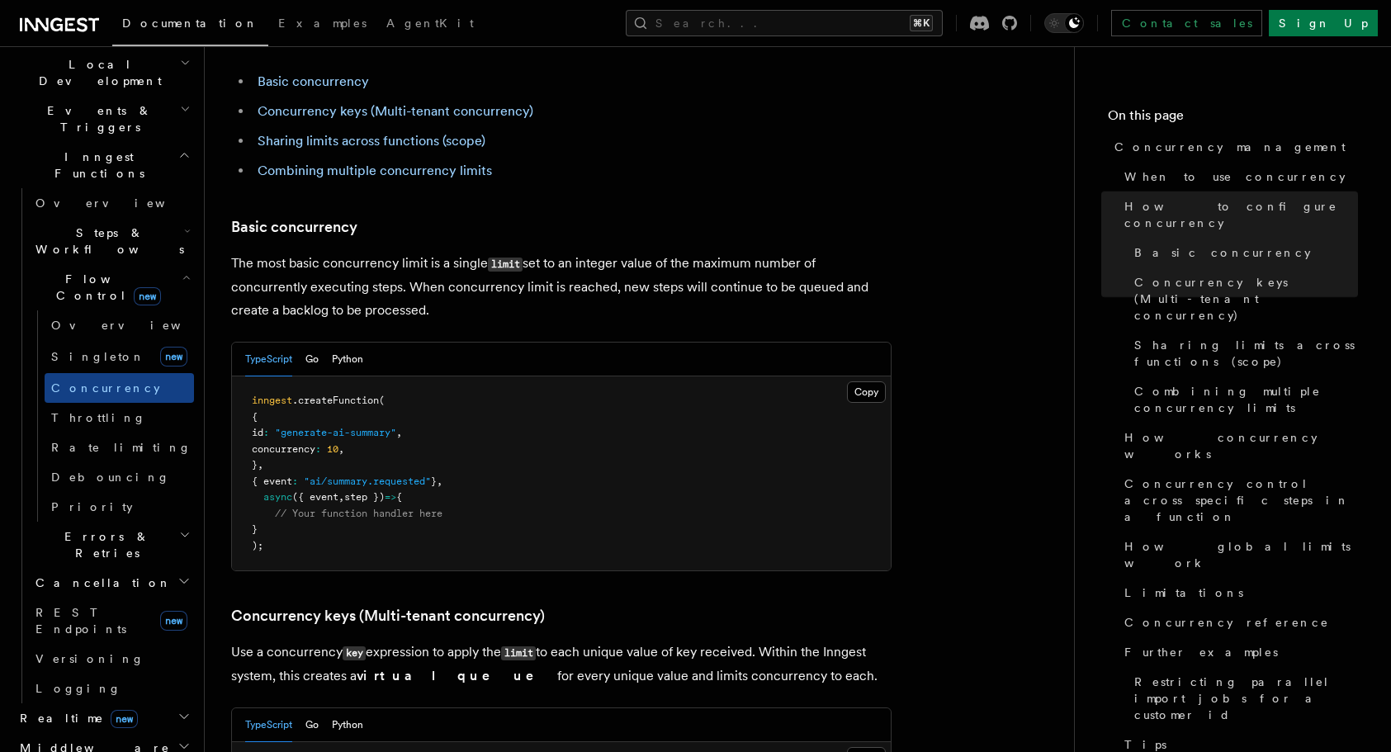
scroll to position [975, 0]
click at [366, 340] on div "TypeScript Go Python" at bounding box center [561, 357] width 659 height 34
click at [351, 340] on button "Python" at bounding box center [347, 357] width 31 height 34
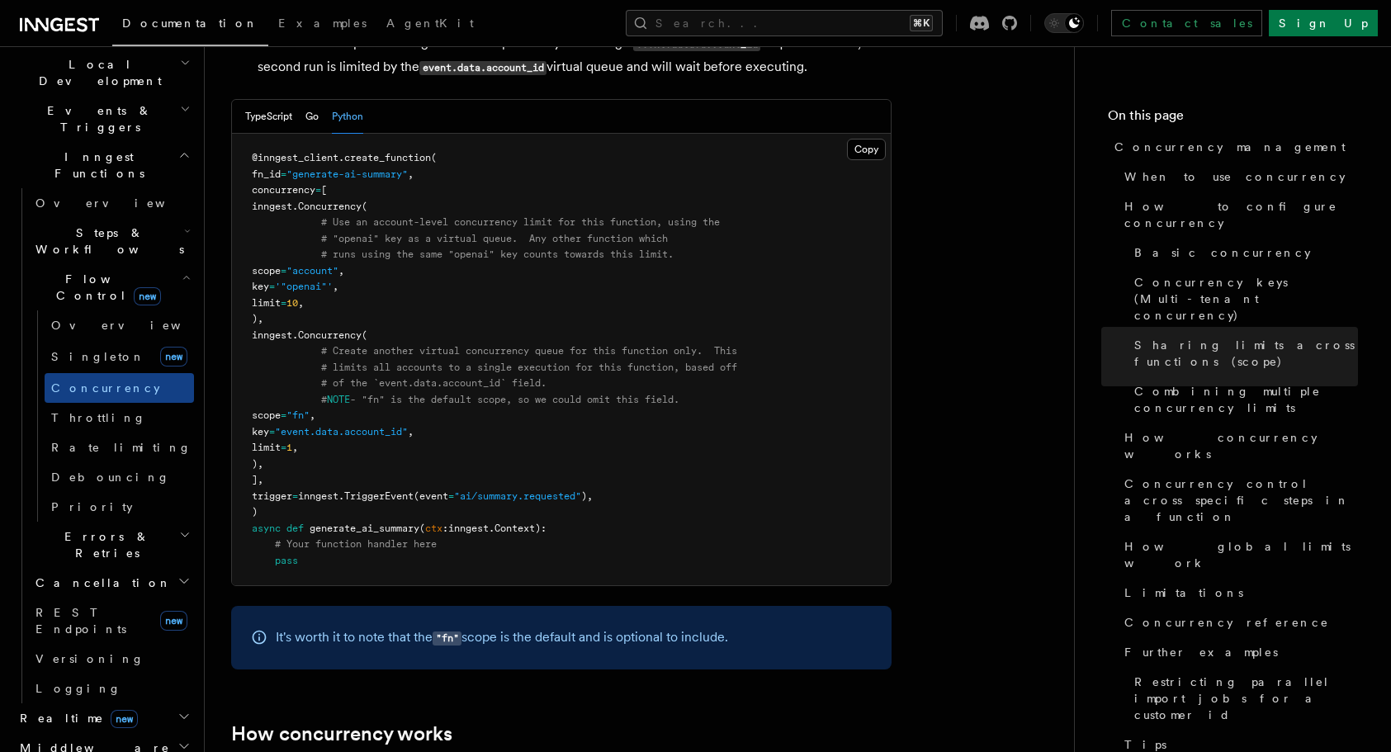
scroll to position [2795, 0]
click at [78, 409] on span "Throttling" at bounding box center [98, 417] width 95 height 17
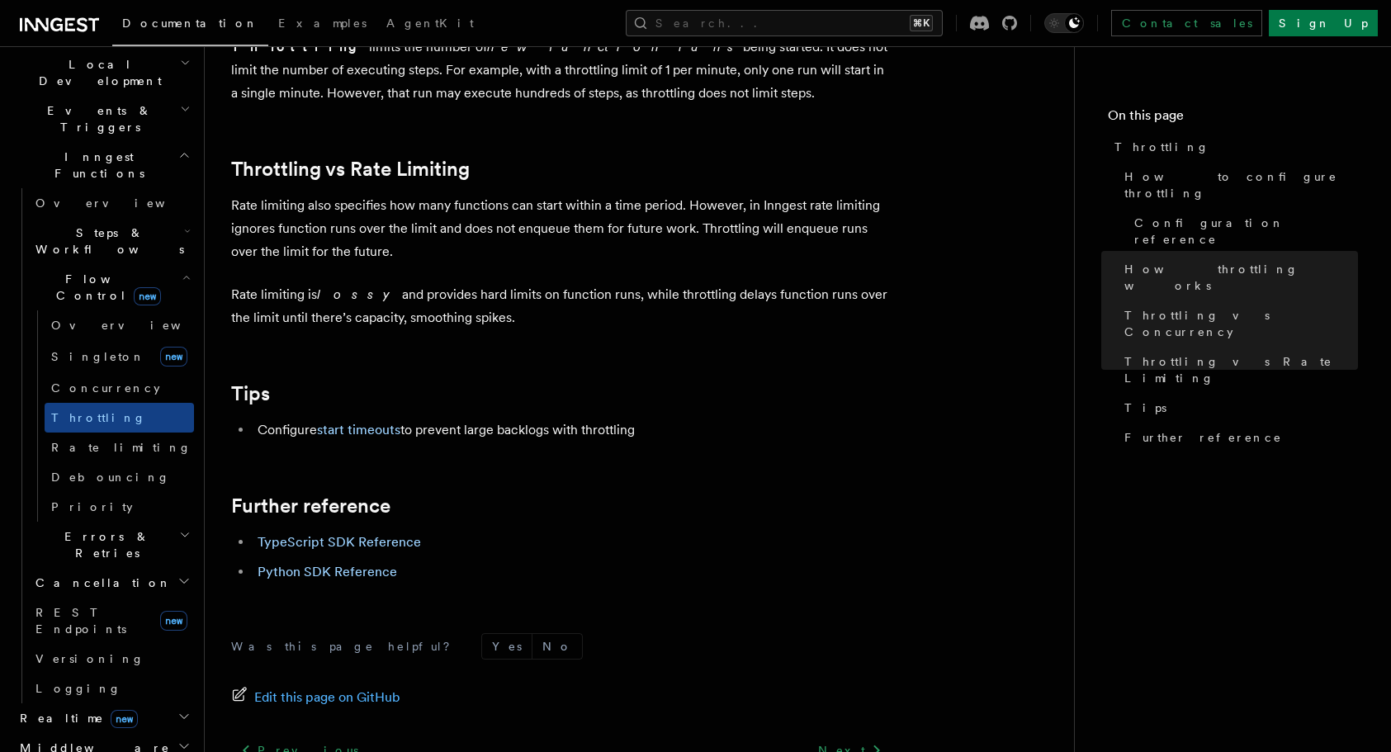
scroll to position [1656, 0]
click at [65, 606] on span "REST Endpoints" at bounding box center [80, 621] width 91 height 30
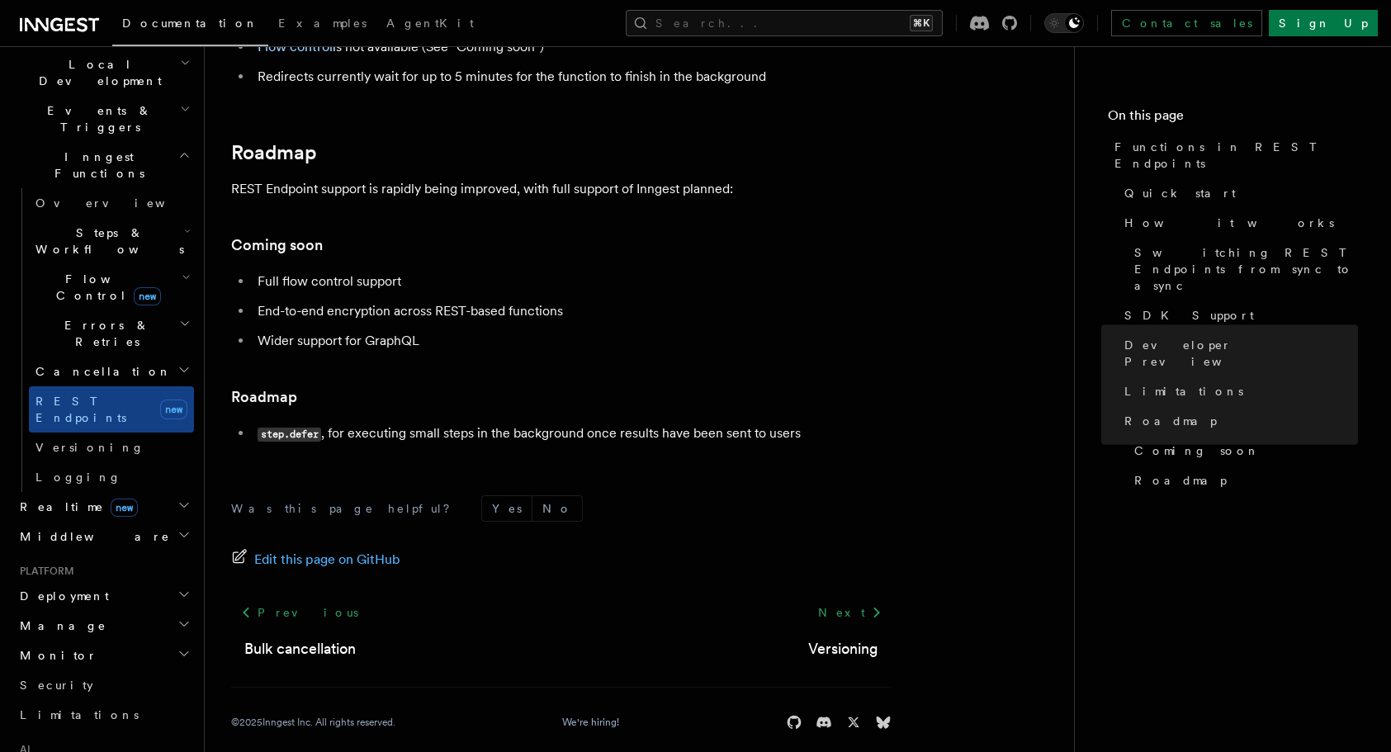
scroll to position [3055, 0]
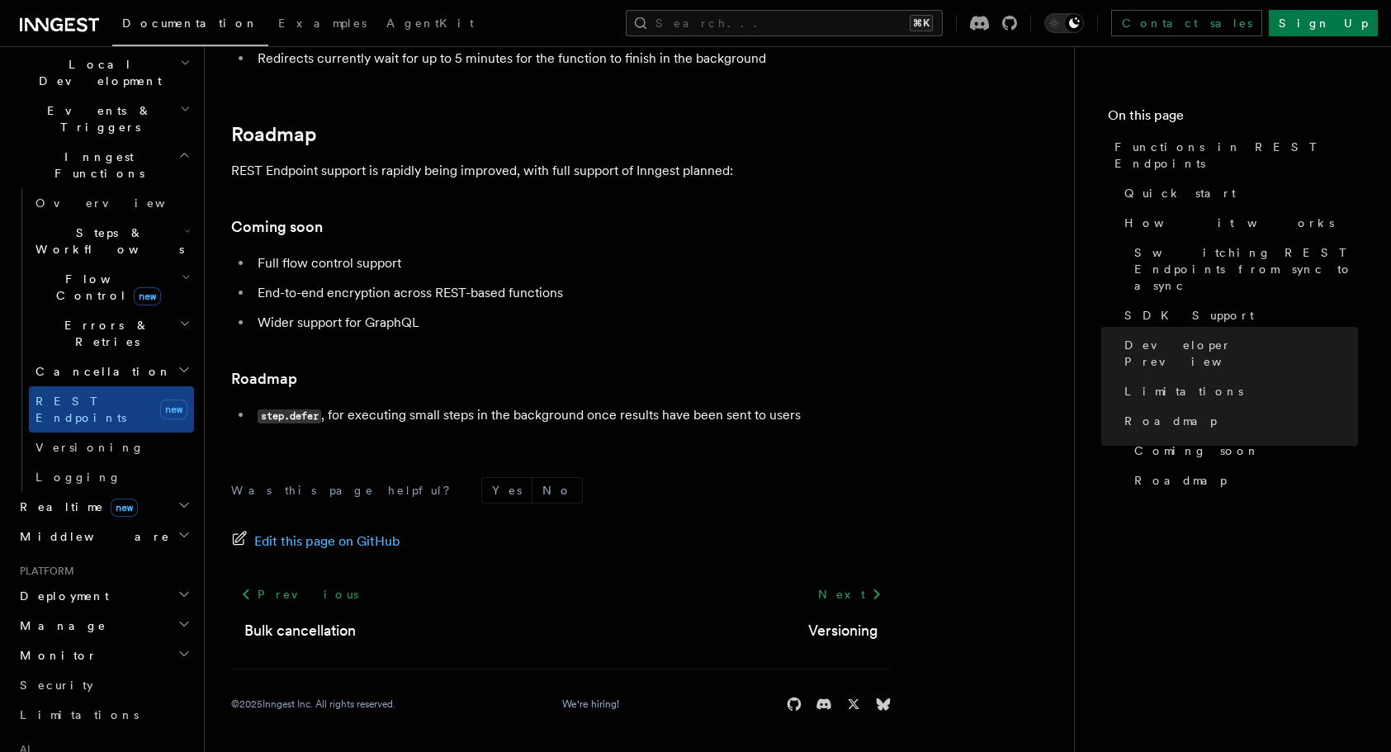
click at [194, 370] on header "Search... Documentation Examples AgentKit Home Quick start Next.js Node.js Pyth…" at bounding box center [102, 399] width 205 height 706
click at [188, 528] on icon "button" at bounding box center [183, 534] width 13 height 13
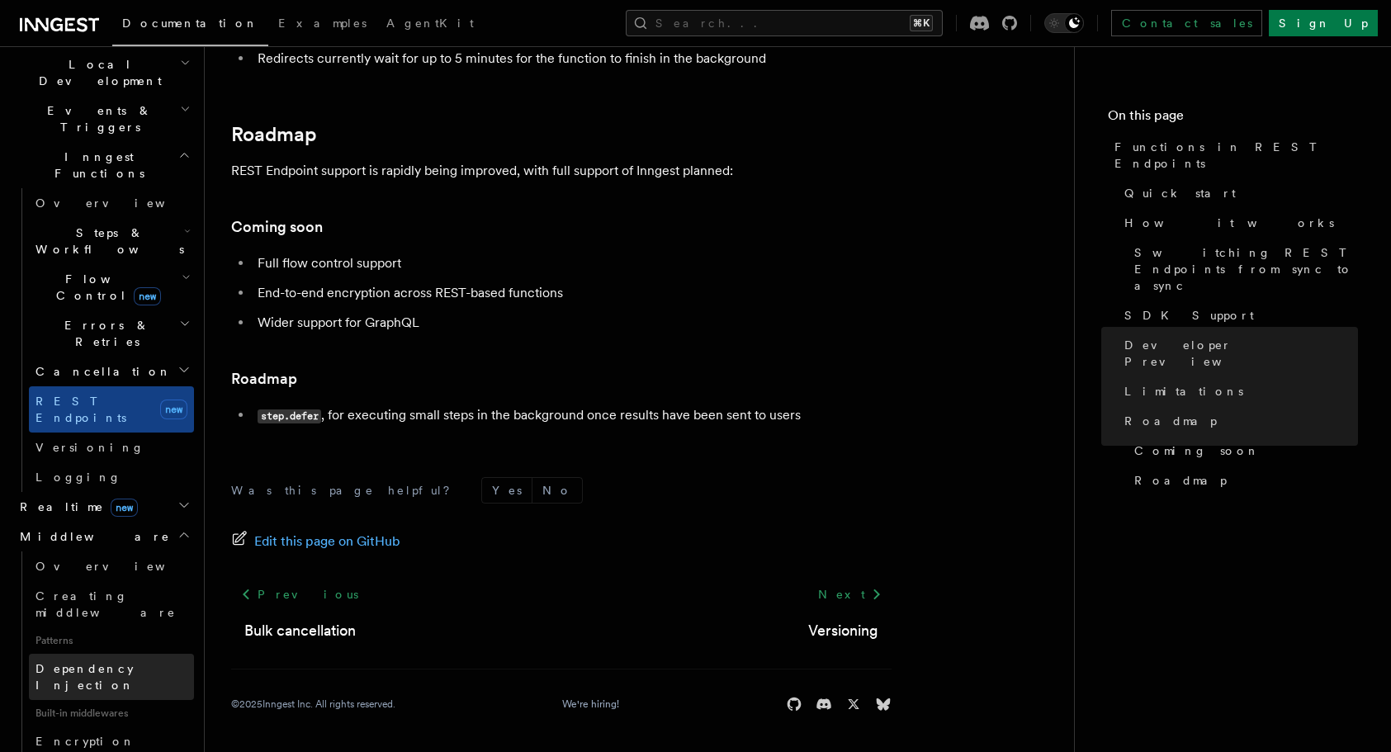
click at [123, 662] on span "Dependency Injection" at bounding box center [84, 677] width 99 height 30
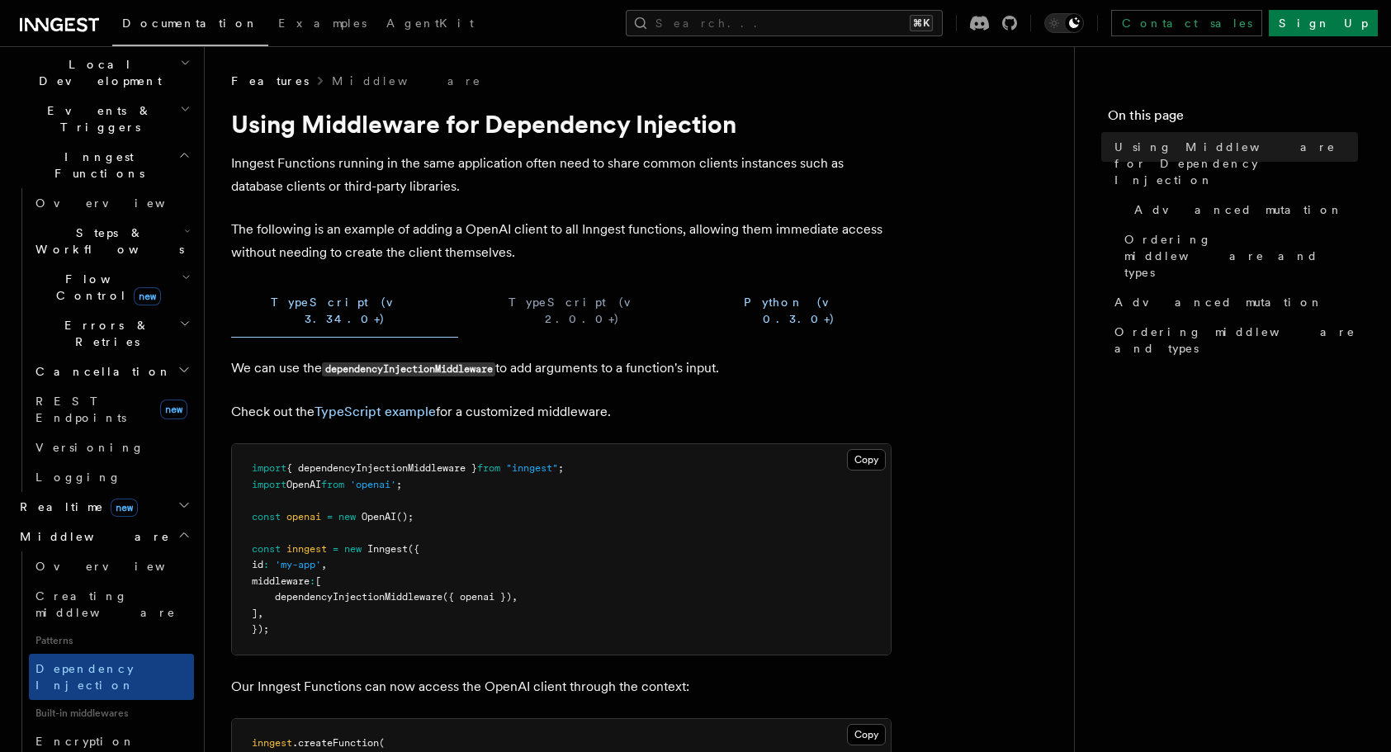
click at [706, 305] on button "Python (v 0.3.0+)" at bounding box center [798, 311] width 185 height 54
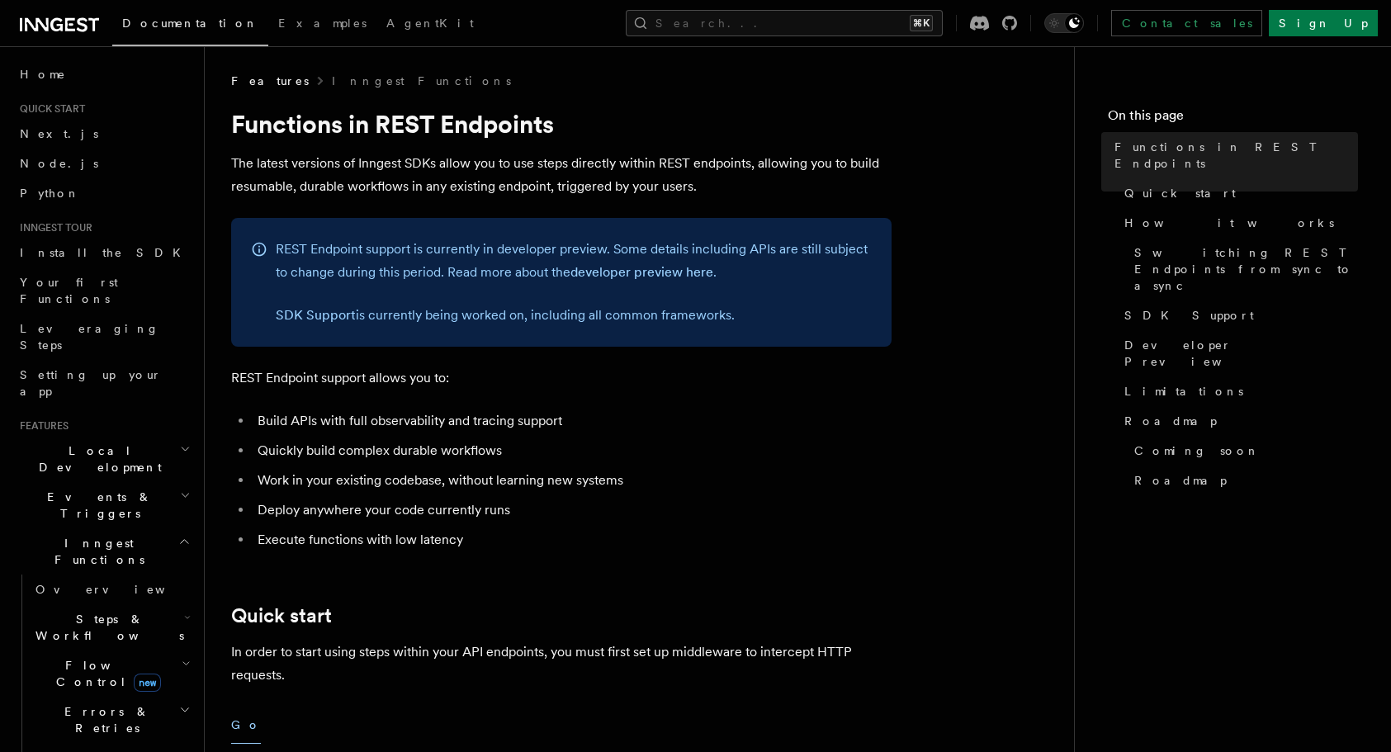
click at [104, 743] on h2 "Cancellation" at bounding box center [111, 758] width 165 height 30
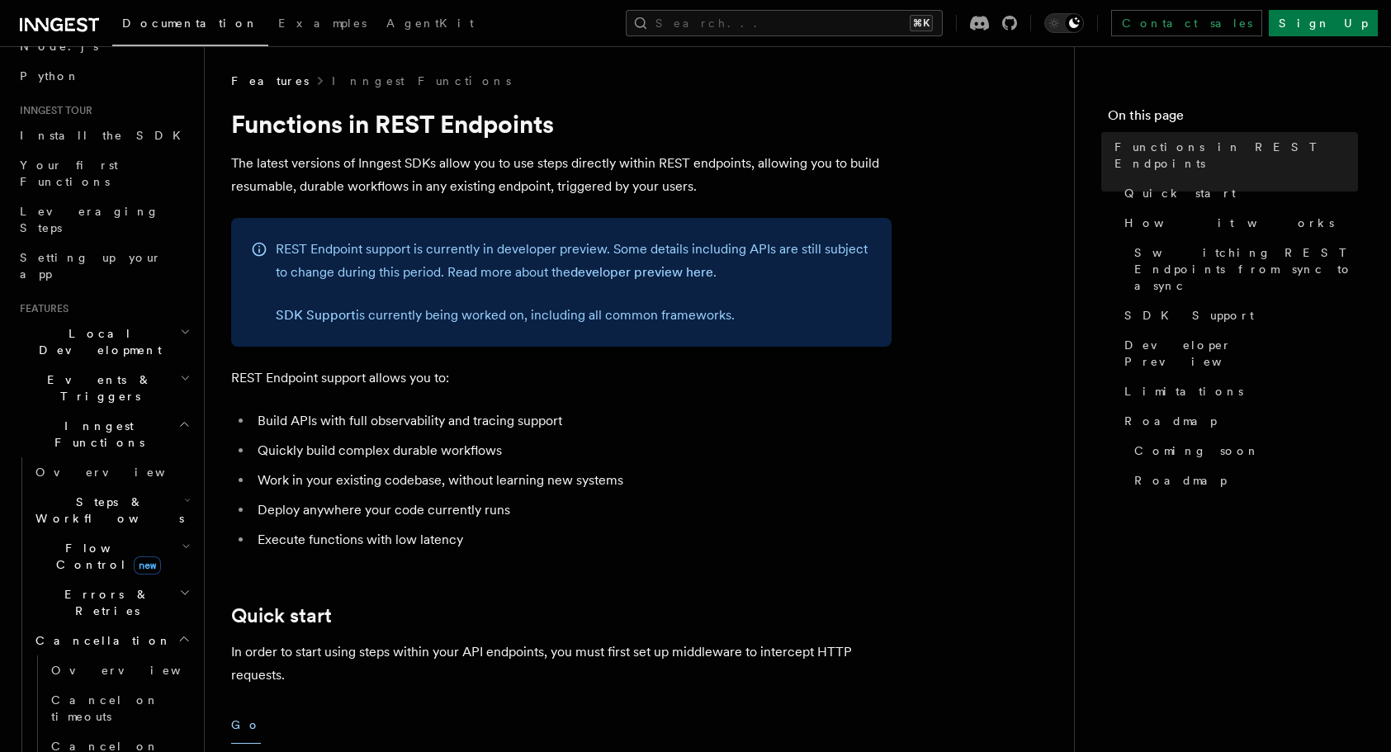
scroll to position [122, 0]
click at [160, 360] on h2 "Events & Triggers" at bounding box center [103, 383] width 181 height 46
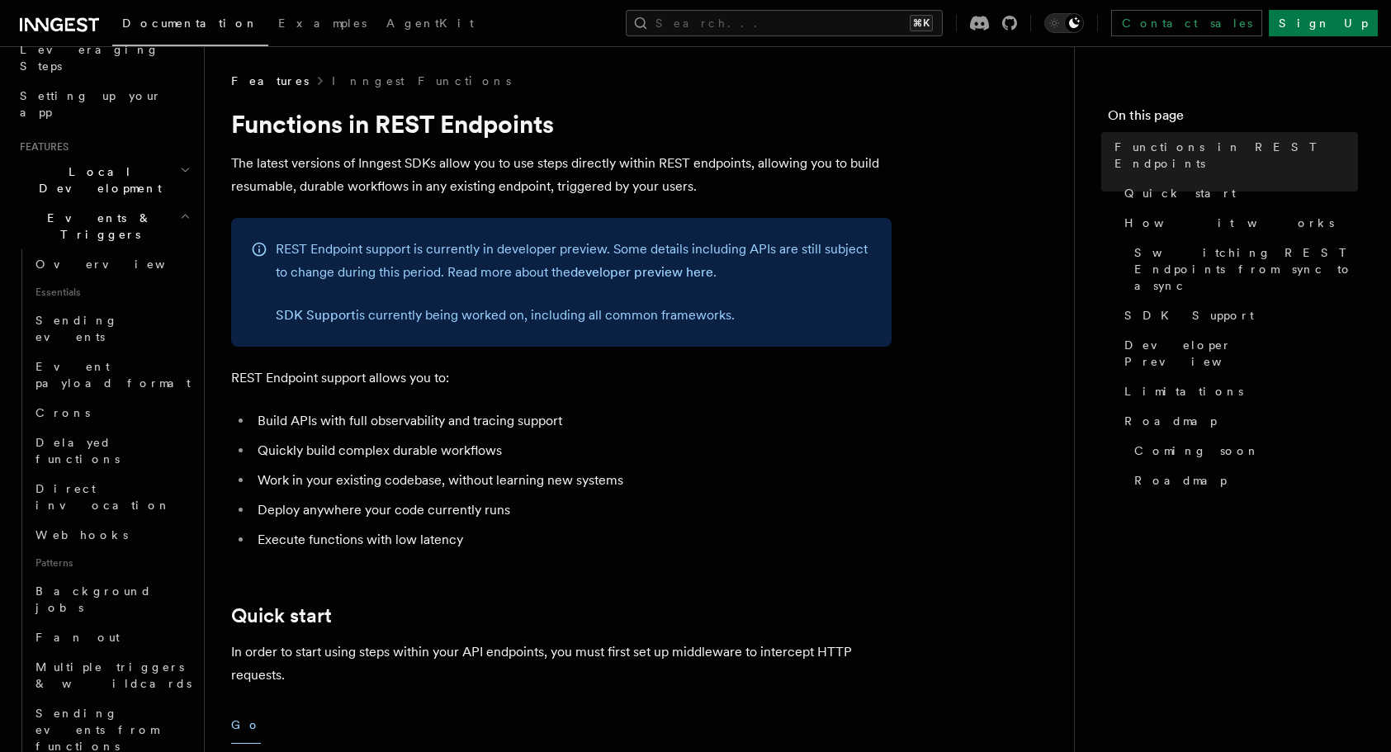
scroll to position [281, 0]
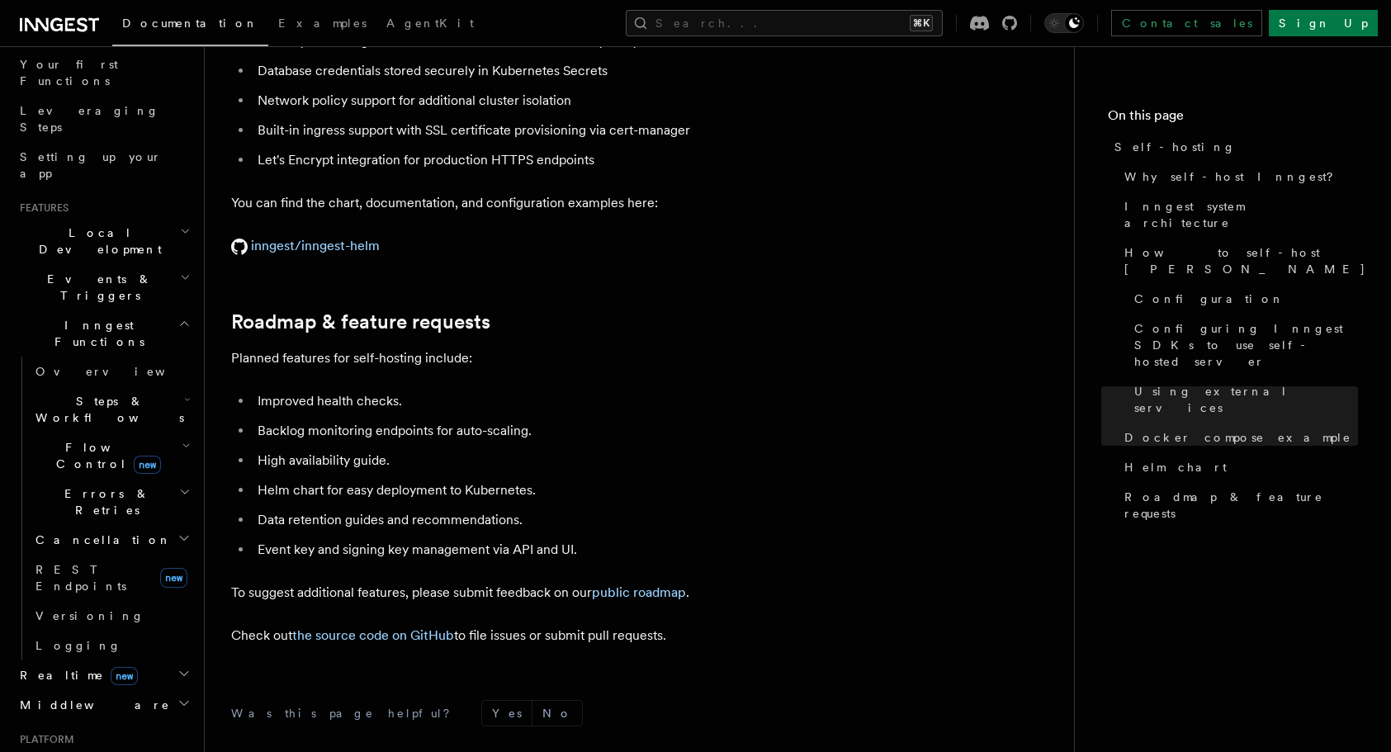
scroll to position [219, 0]
click at [181, 659] on h2 "Realtime new" at bounding box center [103, 674] width 181 height 30
click at [89, 689] on link "Overview" at bounding box center [111, 704] width 165 height 30
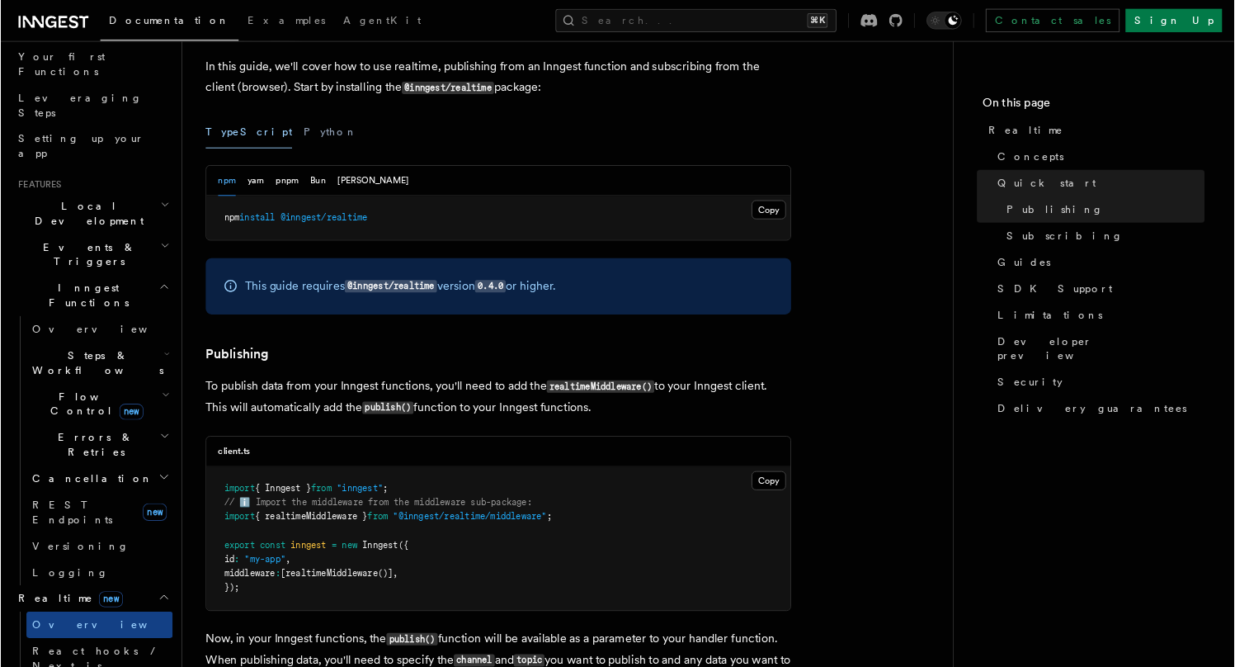
scroll to position [219, 0]
